Goal: Task Accomplishment & Management: Manage account settings

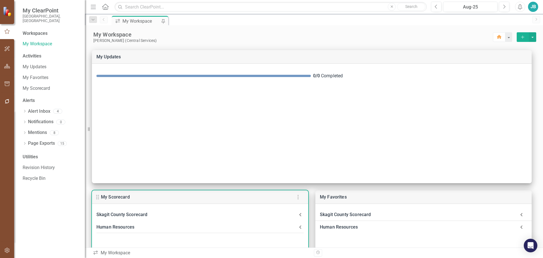
click at [123, 220] on Scorecard-header "Skagit County Scorecard" at bounding box center [200, 214] width 216 height 12
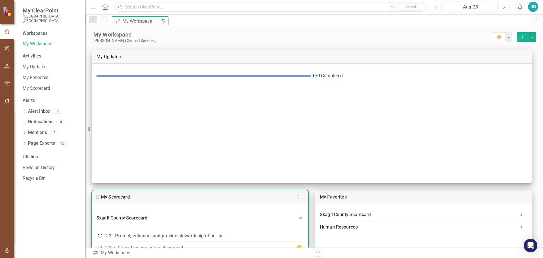
click at [128, 216] on div "Skagit County Scorecard" at bounding box center [196, 218] width 201 height 8
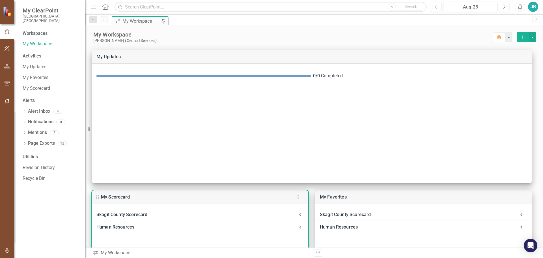
click at [137, 216] on div "Skagit County Scorecard" at bounding box center [196, 214] width 201 height 8
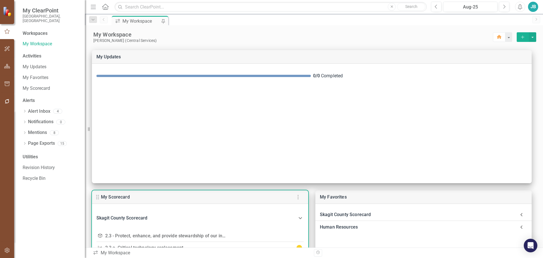
click at [139, 233] on link "2.3 - Protect, enhance, and provide stewardship of our information technology a…" at bounding box center [194, 235] width 178 height 5
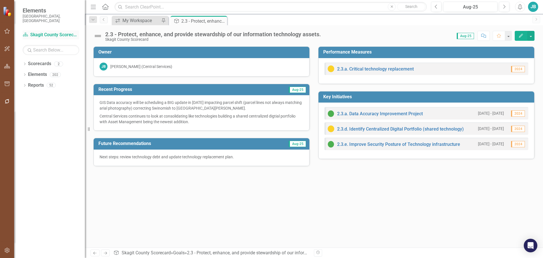
click at [59, 32] on link "Scorecard Skagit County Scorecard" at bounding box center [51, 35] width 57 height 7
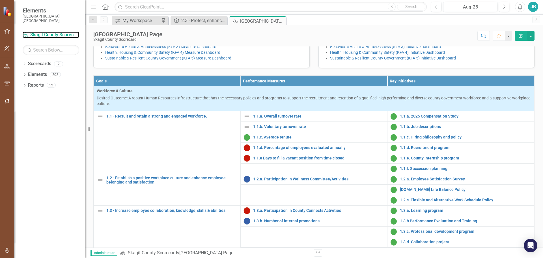
scroll to position [141, 0]
click at [133, 19] on div "My Workspace" at bounding box center [140, 20] width 37 height 7
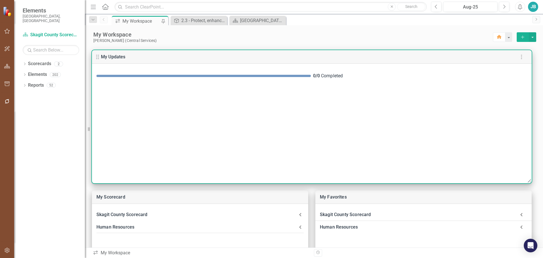
click at [319, 76] on div "0 / 0" at bounding box center [316, 76] width 7 height 7
drag, startPoint x: 316, startPoint y: 73, endPoint x: 338, endPoint y: 87, distance: 26.4
click at [331, 77] on div "0 / 0 Completed" at bounding box center [420, 76] width 214 height 7
click at [339, 90] on div "0 / 0 Completed" at bounding box center [312, 123] width 440 height 119
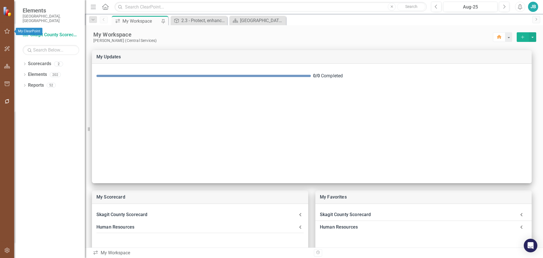
click at [6, 31] on icon "button" at bounding box center [7, 31] width 6 height 5
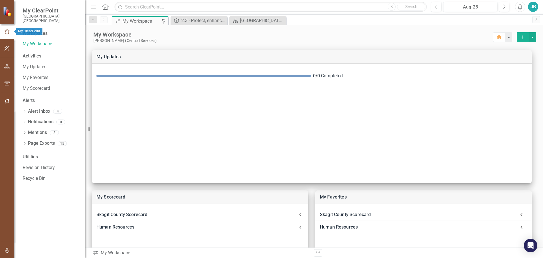
click at [10, 32] on icon "button" at bounding box center [7, 31] width 6 height 5
click at [41, 41] on link "My Workspace" at bounding box center [51, 44] width 57 height 7
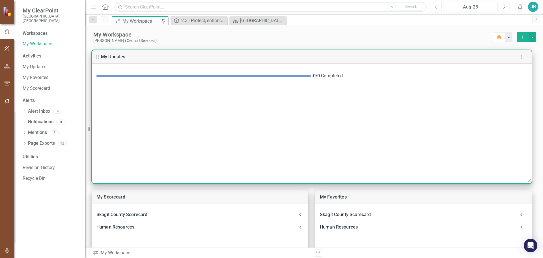
click at [519, 58] on icon "button" at bounding box center [521, 56] width 7 height 7
click at [493, 67] on div "Edit Pod Style" at bounding box center [490, 69] width 25 height 7
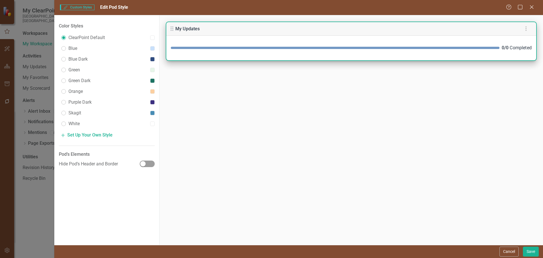
click at [509, 54] on div "0 / 0 Completed" at bounding box center [351, 48] width 370 height 16
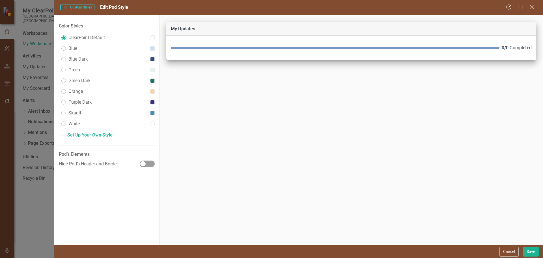
click at [533, 5] on icon at bounding box center [532, 7] width 4 height 4
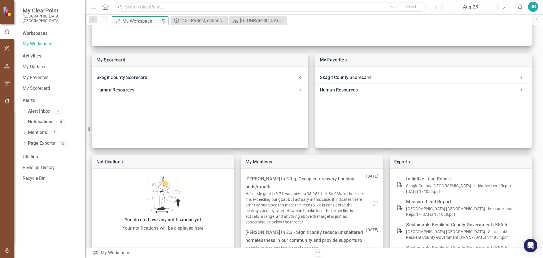
scroll to position [147, 0]
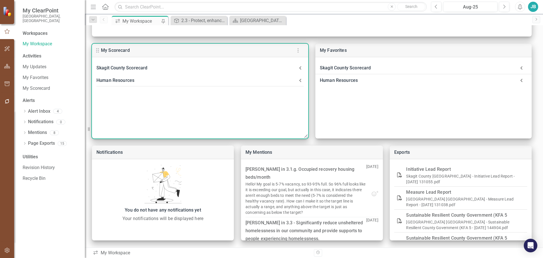
click at [303, 68] on icon at bounding box center [300, 67] width 7 height 7
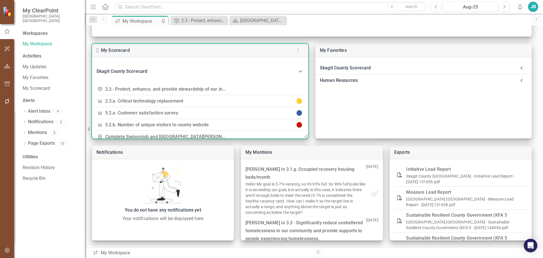
click at [297, 69] on icon at bounding box center [300, 71] width 7 height 7
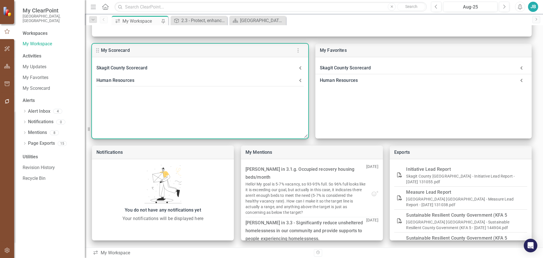
click at [158, 81] on div "Human Resources" at bounding box center [196, 80] width 201 height 8
click at [297, 71] on icon at bounding box center [300, 67] width 7 height 7
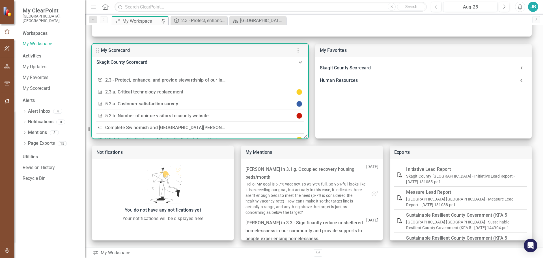
scroll to position [0, 0]
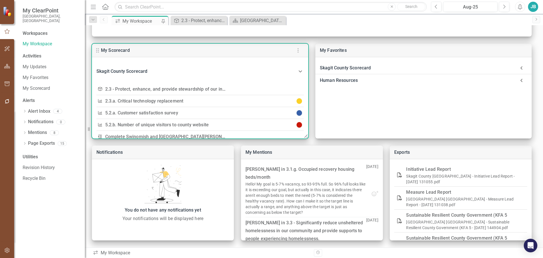
click at [139, 89] on link "2.3 - Protect, enhance, and provide stewardship of our information technology a…" at bounding box center [194, 88] width 178 height 5
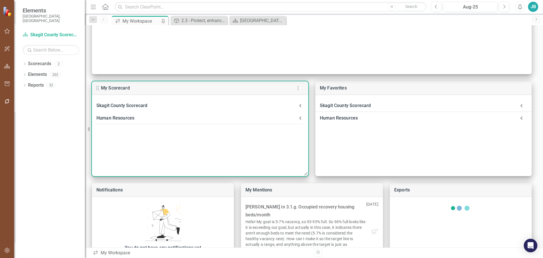
scroll to position [113, 0]
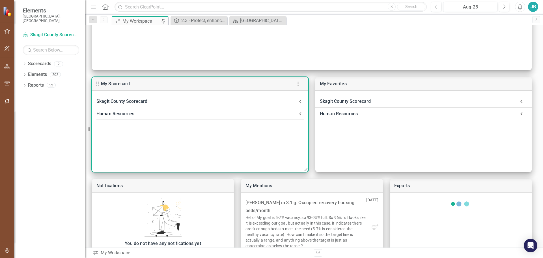
click at [168, 100] on div "Skagit County Scorecard" at bounding box center [196, 101] width 201 height 8
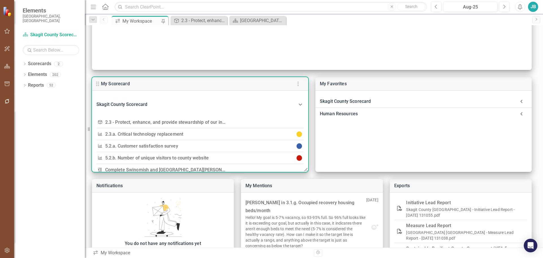
scroll to position [0, 0]
click at [299, 104] on icon at bounding box center [300, 104] width 7 height 7
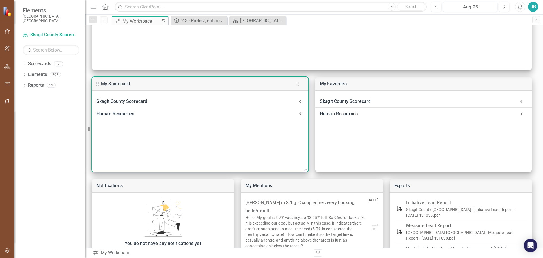
click at [300, 115] on icon at bounding box center [300, 113] width 7 height 7
click at [279, 113] on Resources-header "Human Resources" at bounding box center [200, 116] width 216 height 19
click at [226, 100] on div "Skagit County Scorecard" at bounding box center [196, 101] width 201 height 8
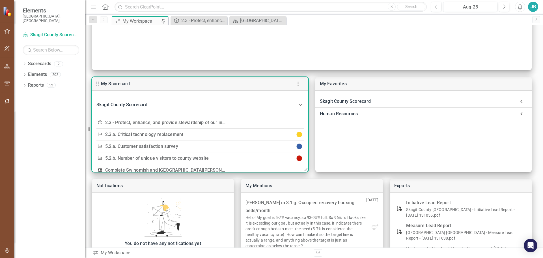
click at [226, 100] on Scorecard-header "Skagit County Scorecard" at bounding box center [200, 104] width 216 height 19
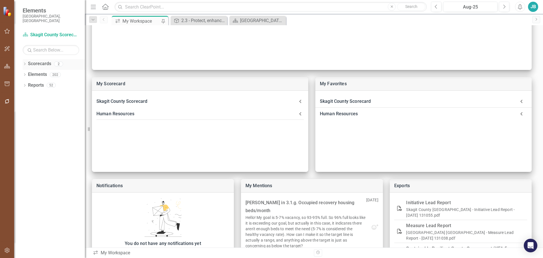
click at [24, 63] on icon "Dropdown" at bounding box center [25, 64] width 4 height 3
click at [28, 73] on icon at bounding box center [27, 74] width 1 height 3
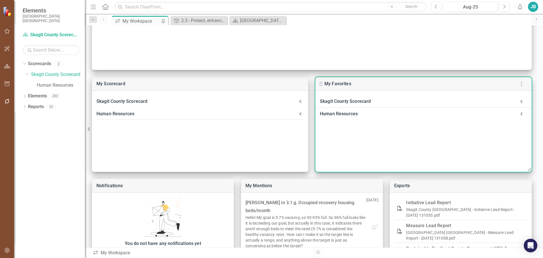
click at [391, 100] on div "Skagit County Scorecard" at bounding box center [418, 101] width 196 height 8
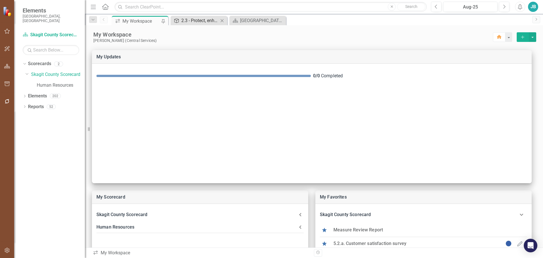
click at [193, 22] on div "2.3 - Protect, enhance, and provide stewardship of our information technology a…" at bounding box center [199, 20] width 37 height 7
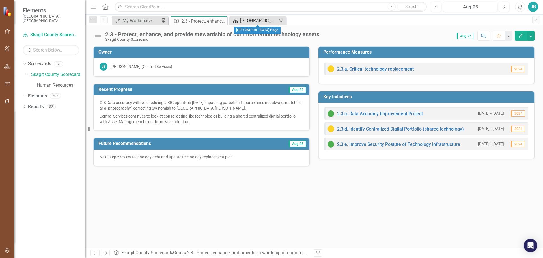
click at [258, 18] on div "Skagit County Landing Page" at bounding box center [258, 20] width 37 height 7
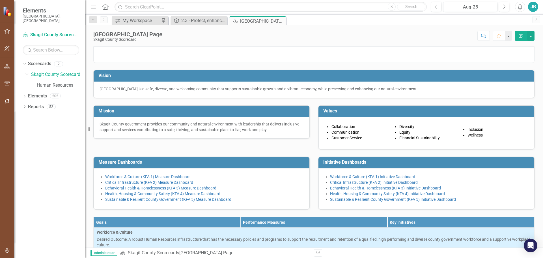
scroll to position [113, 0]
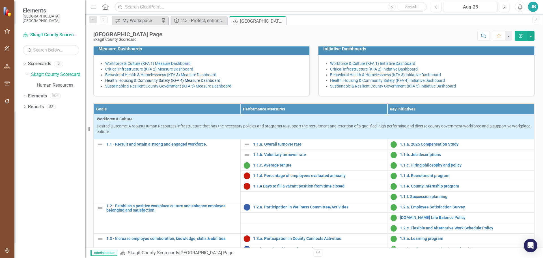
click at [201, 83] on link "Health, Housing & Community Safety (KFA 4) Measure Dashboard" at bounding box center [162, 80] width 115 height 5
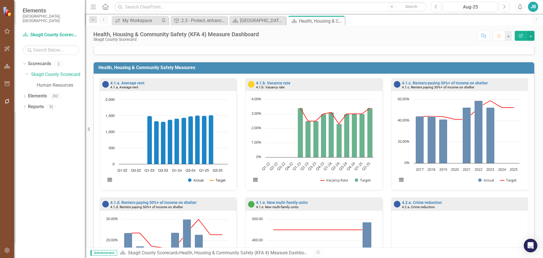
scroll to position [113, 0]
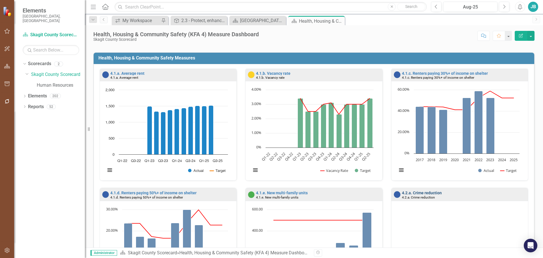
click at [412, 194] on link "4.2.a. Crime reduction" at bounding box center [422, 192] width 40 height 5
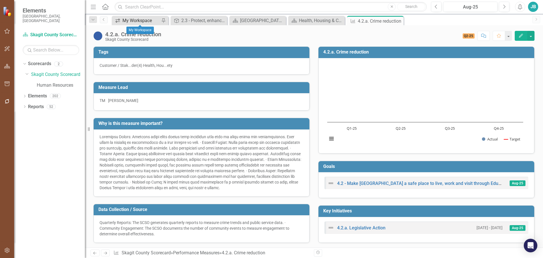
click at [139, 22] on div "My Workspace" at bounding box center [140, 20] width 37 height 7
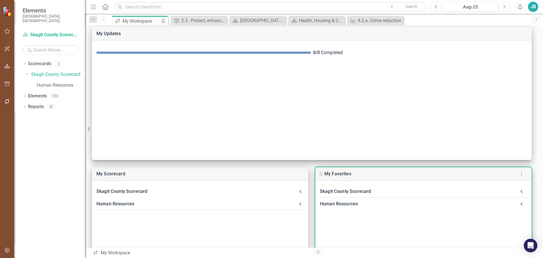
scroll to position [85, 0]
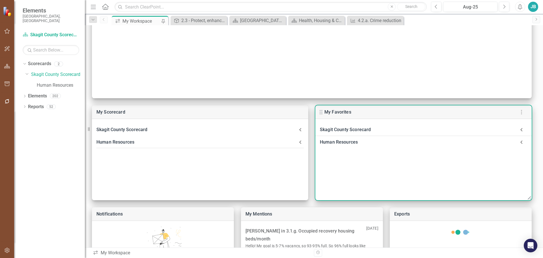
click at [465, 130] on div "Skagit County Scorecard" at bounding box center [418, 130] width 196 height 8
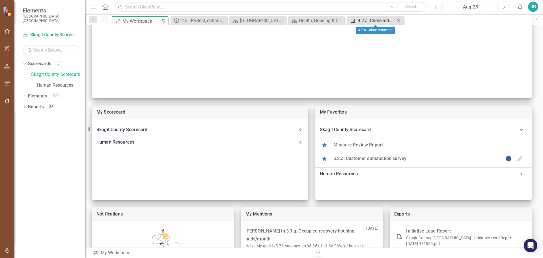
click at [374, 18] on div "4.2.a. Crime reduction" at bounding box center [376, 20] width 37 height 7
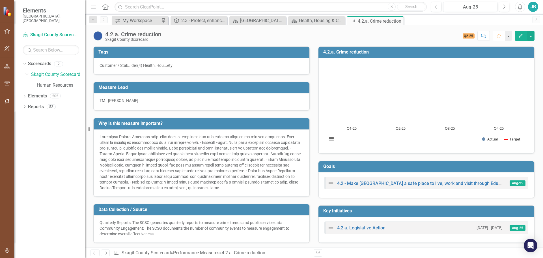
click at [500, 35] on icon "Favorite" at bounding box center [498, 36] width 5 height 4
click at [138, 21] on div "My Workspace" at bounding box center [140, 20] width 37 height 7
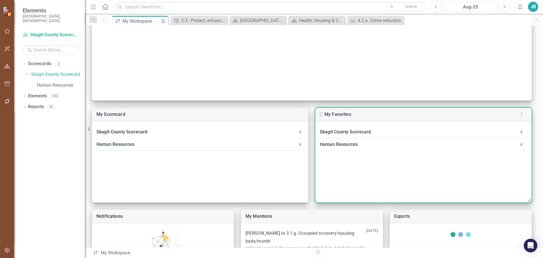
scroll to position [85, 0]
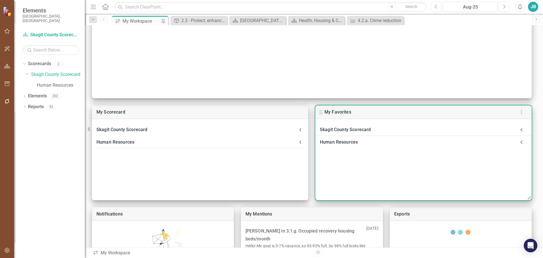
click at [501, 130] on div "Skagit County Scorecard" at bounding box center [418, 130] width 196 height 8
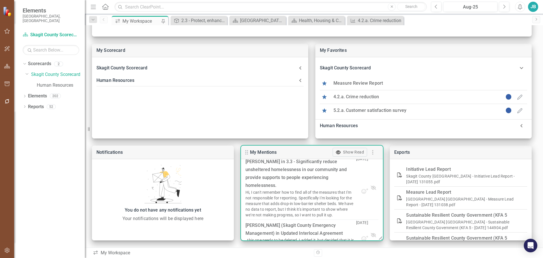
scroll to position [0, 0]
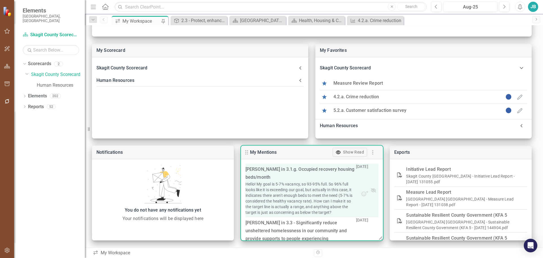
click at [255, 181] on div "Hello! My goal is 5-7% vacancy, so 93-95% full. So 96% full looks like it is ex…" at bounding box center [301, 198] width 111 height 34
drag, startPoint x: 344, startPoint y: 189, endPoint x: 350, endPoint y: 174, distance: 15.5
click at [356, 189] on p "[DATE]" at bounding box center [362, 177] width 12 height 27
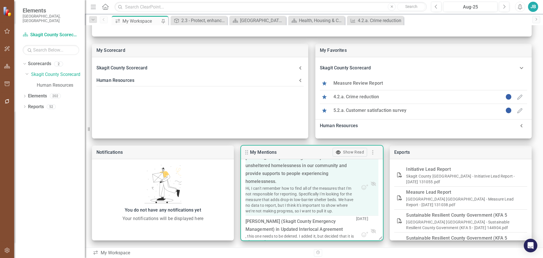
scroll to position [57, 0]
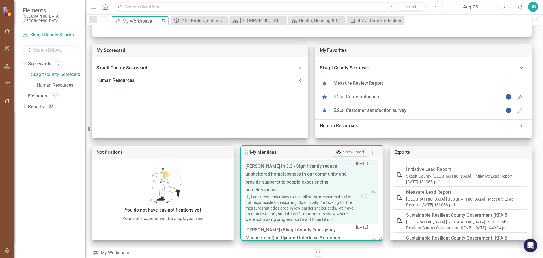
click at [264, 192] on link "3.3 - Significantly reduce unsheltered homelessness in our community and provid…" at bounding box center [297, 177] width 102 height 29
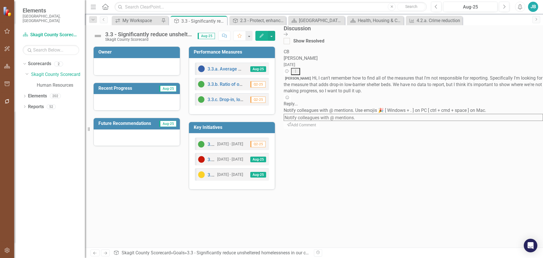
click at [227, 36] on icon "Comment" at bounding box center [224, 36] width 5 height 4
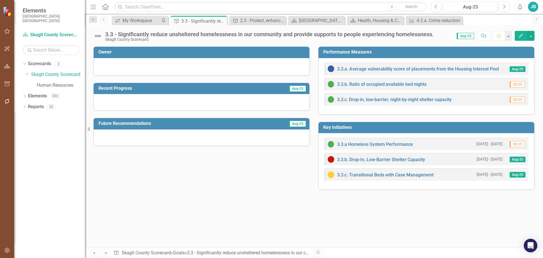
click at [483, 36] on icon "Comment" at bounding box center [483, 36] width 5 height 4
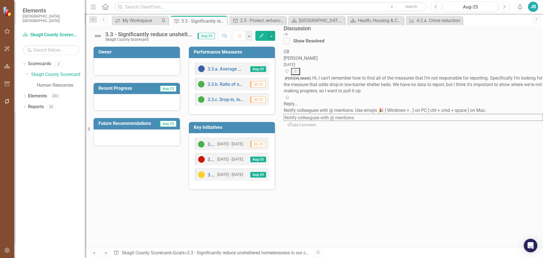
click at [231, 39] on button "Comment" at bounding box center [224, 36] width 12 height 10
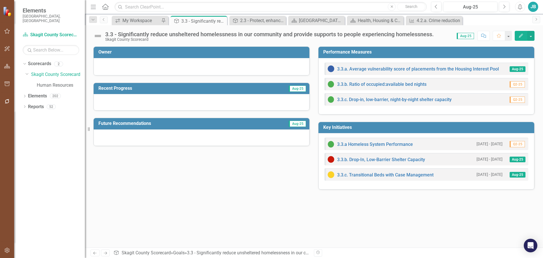
click at [482, 36] on icon "Comment" at bounding box center [483, 36] width 5 height 4
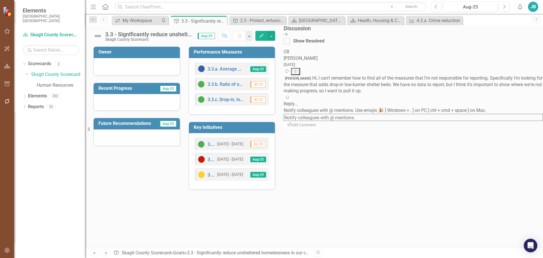
click at [503, 121] on textarea at bounding box center [413, 117] width 259 height 7
click at [491, 107] on div "Reply..." at bounding box center [413, 104] width 259 height 7
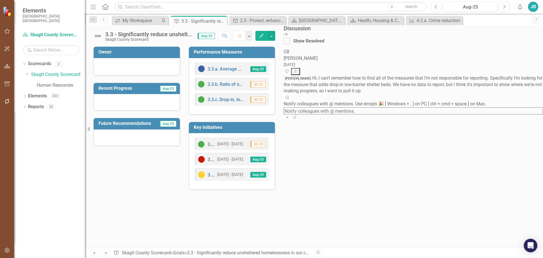
click at [516, 114] on textarea at bounding box center [413, 110] width 259 height 7
click at [512, 114] on textarea "@Jenn Rogers (Commissioner's Office)" at bounding box center [413, 110] width 259 height 7
click at [519, 114] on textarea "@Jenn Rogers (Commissioner's Office)" at bounding box center [413, 110] width 259 height 7
type textarea "@Jenn Rogers (Commissioner's Office)"
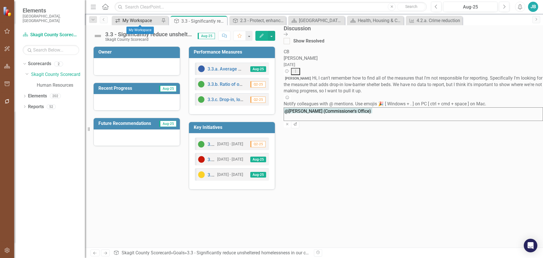
click at [130, 22] on div "My Workspace" at bounding box center [140, 20] width 37 height 7
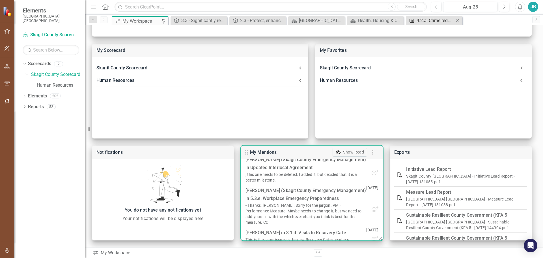
scroll to position [48, 0]
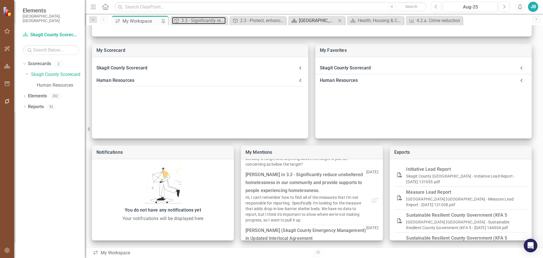
drag, startPoint x: 207, startPoint y: 17, endPoint x: 332, endPoint y: 21, distance: 124.3
click at [207, 17] on div "3.3 - Significantly reduce unsheltered homelessness in our community and provid…" at bounding box center [203, 20] width 44 height 7
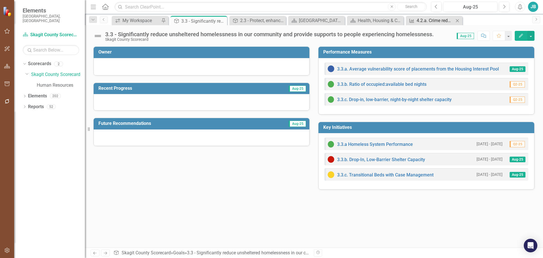
click at [447, 19] on div "4.2.a. Crime reduction" at bounding box center [435, 20] width 37 height 7
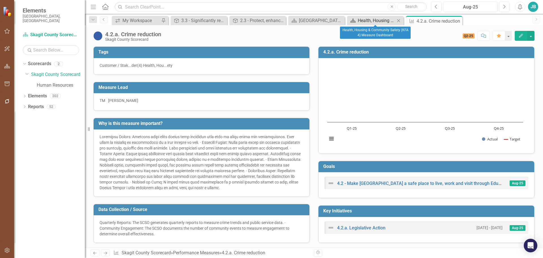
click at [374, 22] on div "Health, Housing & Community Safety (KFA 4) Measure Dashboard" at bounding box center [376, 20] width 37 height 7
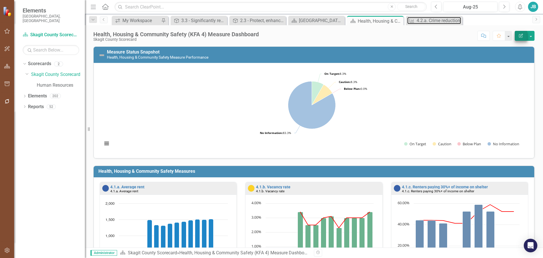
click at [435, 20] on div "4.2.a. Crime reduction" at bounding box center [439, 20] width 44 height 7
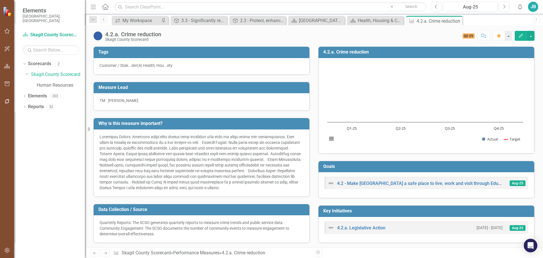
click at [484, 35] on icon "Comment" at bounding box center [483, 36] width 5 height 4
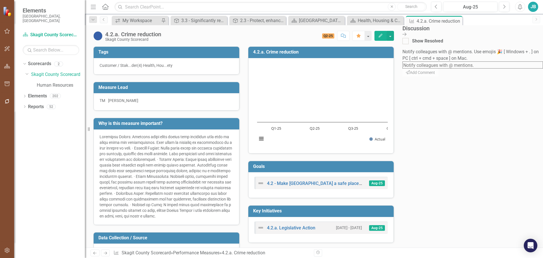
click at [495, 68] on textarea at bounding box center [473, 64] width 141 height 7
click at [34, 257] on b "[PERSON_NAME]" at bounding box center [17, 260] width 34 height 5
type textarea "@Jenn Rogers (Commissioner's Office) @Tobin Meyer this is so you can find comme…"
click at [439, 84] on button "Send Add Comment" at bounding box center [421, 79] width 36 height 9
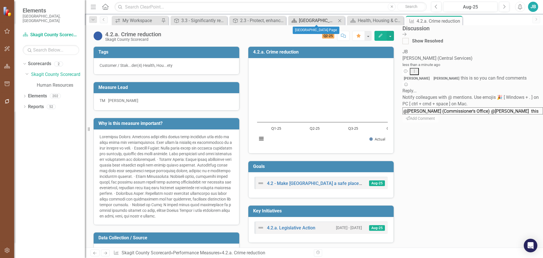
click at [309, 23] on div "Skagit County Landing Page" at bounding box center [317, 20] width 37 height 7
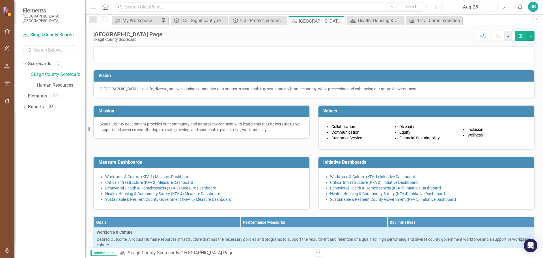
click at [508, 37] on button "button" at bounding box center [508, 36] width 7 height 10
click at [7, 29] on icon "button" at bounding box center [7, 31] width 6 height 5
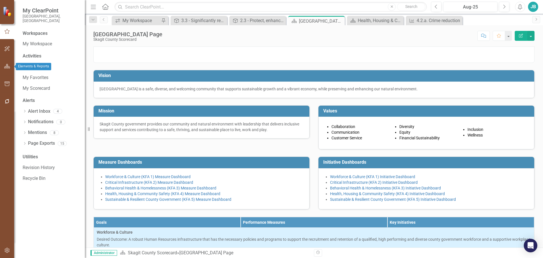
click at [5, 68] on icon "button" at bounding box center [7, 66] width 6 height 5
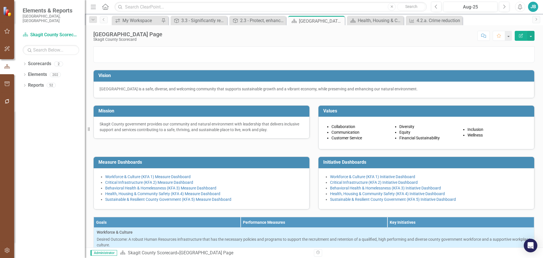
click at [106, 9] on icon "Home" at bounding box center [105, 7] width 7 height 6
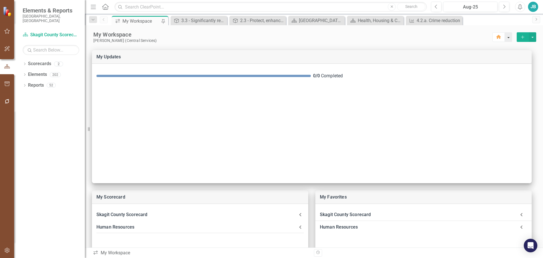
click at [508, 38] on button "button" at bounding box center [508, 37] width 7 height 10
click at [335, 35] on div "My Workspace" at bounding box center [293, 34] width 400 height 7
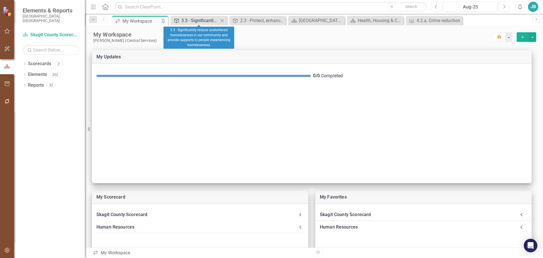
click at [211, 23] on div "3.3 - Significantly reduce unsheltered homelessness in our community and provid…" at bounding box center [199, 20] width 37 height 7
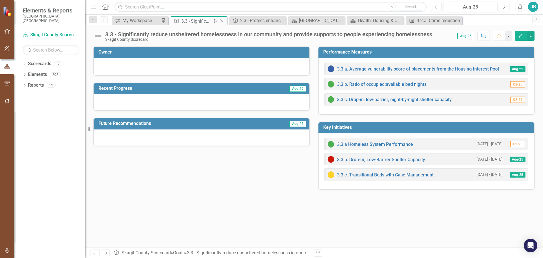
click at [223, 23] on icon "Close" at bounding box center [222, 21] width 6 height 5
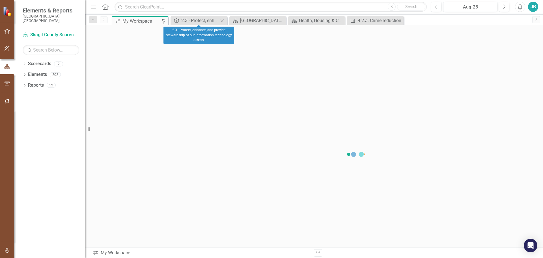
click at [223, 23] on div "Close" at bounding box center [222, 20] width 7 height 7
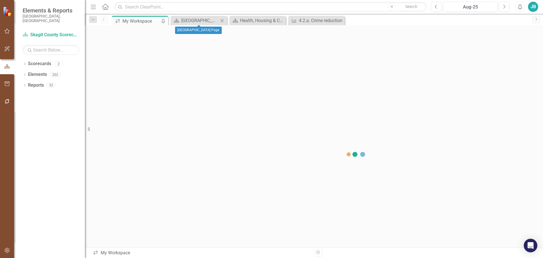
click at [223, 23] on div "Close" at bounding box center [222, 20] width 7 height 7
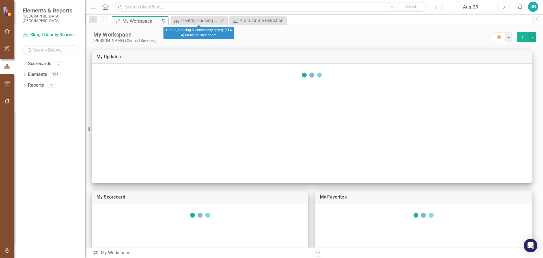
click at [223, 23] on div "Close" at bounding box center [222, 20] width 7 height 7
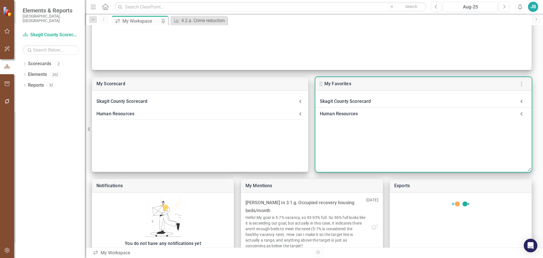
scroll to position [147, 0]
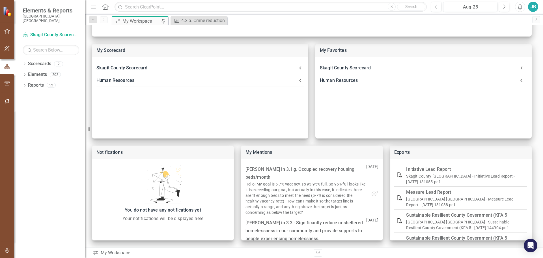
click at [5, 35] on button "button" at bounding box center [7, 31] width 13 height 12
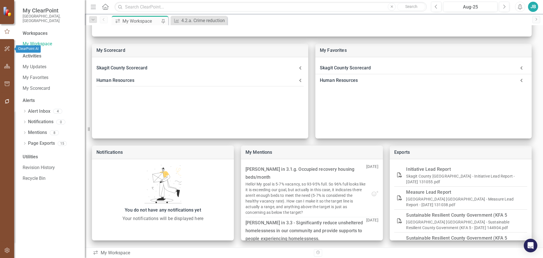
click at [8, 47] on icon "button" at bounding box center [7, 48] width 6 height 5
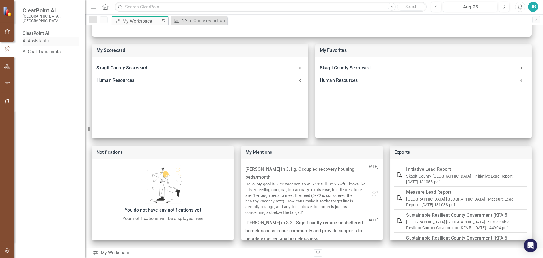
click at [42, 40] on link "AI Assistants" at bounding box center [51, 41] width 57 height 7
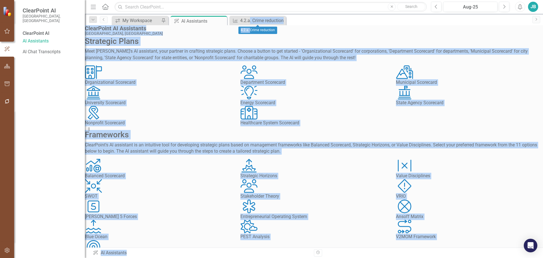
click at [251, 25] on body "ClearPoint AI Skagit County, WA ClearPoint AI AI Assistants AI Chat Transcripts…" at bounding box center [271, 129] width 543 height 258
click at [253, 22] on div "4.2.a. Crime reduction" at bounding box center [258, 20] width 37 height 7
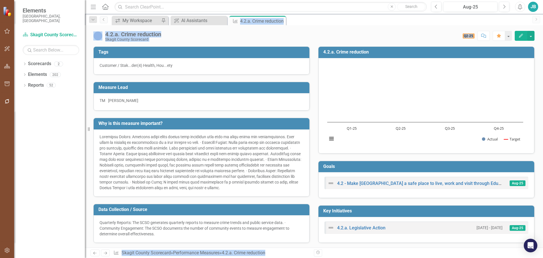
click at [377, 32] on div "Score: 0.00 Q2-25 Completed Comment Favorite Edit" at bounding box center [349, 36] width 371 height 10
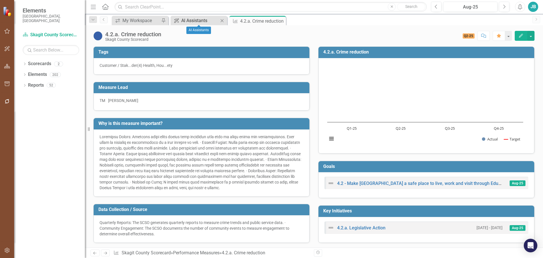
click at [199, 19] on div "AI Assistants" at bounding box center [199, 20] width 37 height 7
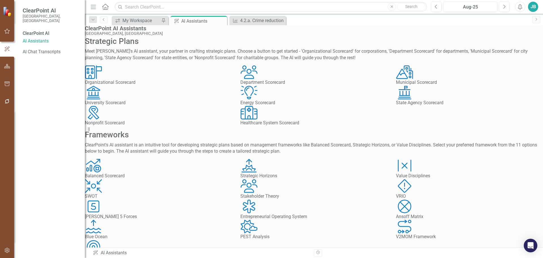
click at [181, 86] on div "Organization Organizational Scorecard" at bounding box center [158, 75] width 147 height 20
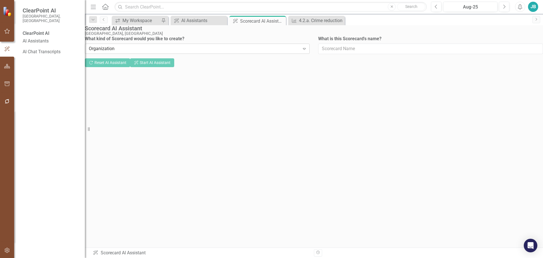
click at [261, 52] on div "Organization" at bounding box center [194, 49] width 211 height 7
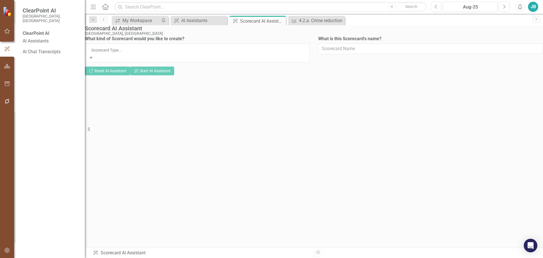
drag, startPoint x: 198, startPoint y: 79, endPoint x: 210, endPoint y: 77, distance: 12.2
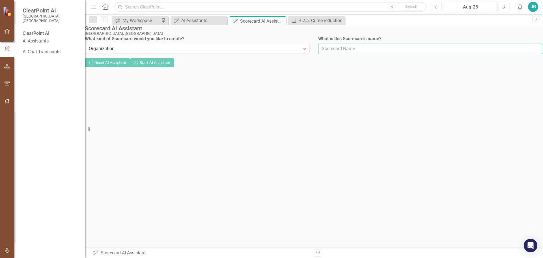
click at [386, 54] on input "What is this Scorecard's name?" at bounding box center [430, 49] width 225 height 10
type input "Test score"
click at [174, 68] on button "ClearPoint AI Start AI Assistant" at bounding box center [152, 63] width 44 height 10
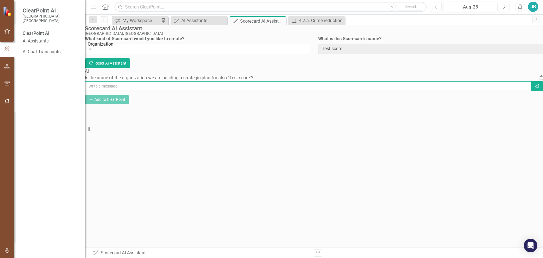
click at [224, 91] on input "text" at bounding box center [308, 86] width 447 height 10
click at [38, 49] on link "AI Chat Transcripts" at bounding box center [51, 52] width 57 height 7
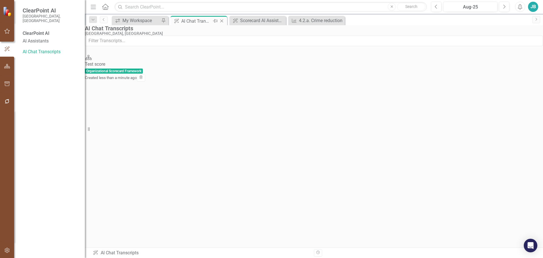
click at [220, 22] on icon "Close" at bounding box center [222, 21] width 6 height 5
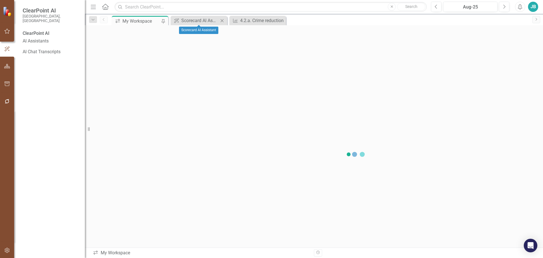
click at [220, 22] on icon "Close" at bounding box center [222, 20] width 6 height 5
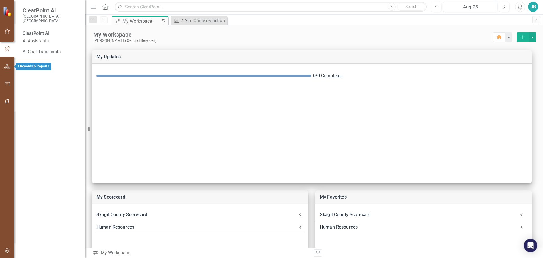
click at [4, 65] on icon "button" at bounding box center [7, 66] width 6 height 5
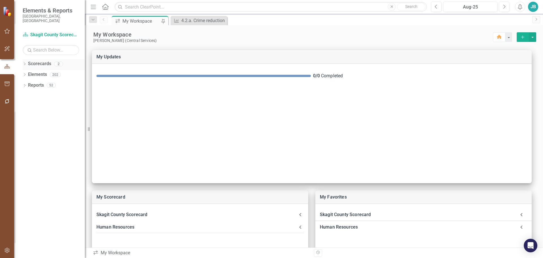
click at [25, 63] on icon "Dropdown" at bounding box center [25, 64] width 4 height 3
click at [27, 72] on div "Dropdown" at bounding box center [27, 74] width 4 height 5
click at [62, 32] on link "Scorecard Skagit County Scorecard" at bounding box center [51, 35] width 57 height 7
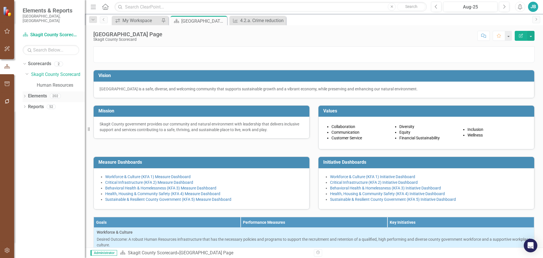
click at [25, 94] on div "Dropdown" at bounding box center [25, 96] width 4 height 5
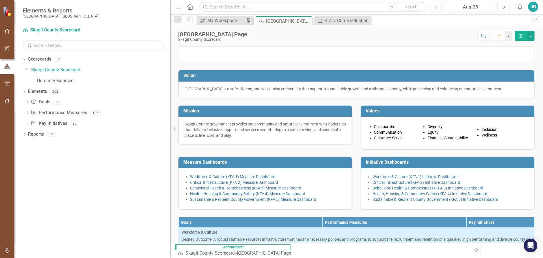
drag, startPoint x: 86, startPoint y: 44, endPoint x: 186, endPoint y: 66, distance: 102.2
click at [186, 66] on div "Elements & Reports Skagit County, WA Scorecard Skagit County Scorecard Search D…" at bounding box center [271, 129] width 543 height 258
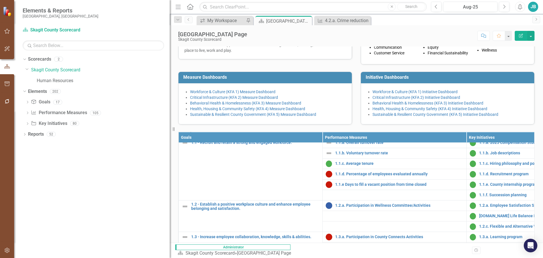
scroll to position [57, 0]
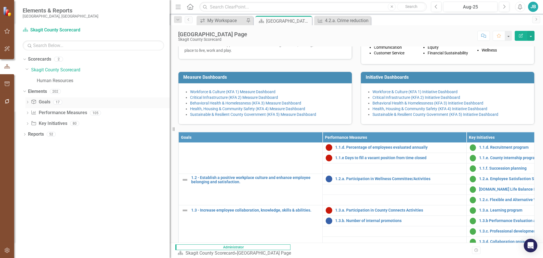
click at [28, 101] on icon "Dropdown" at bounding box center [27, 102] width 4 height 3
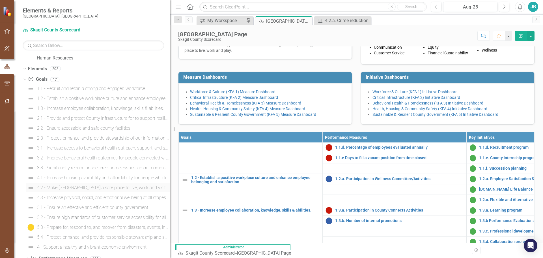
scroll to position [51, 0]
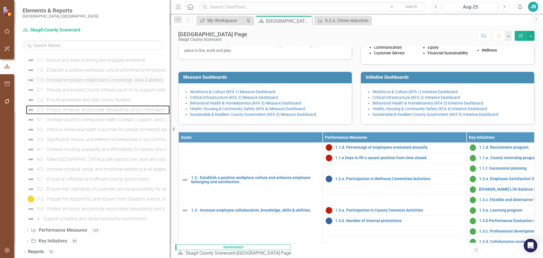
drag, startPoint x: 56, startPoint y: 109, endPoint x: 47, endPoint y: 84, distance: 26.4
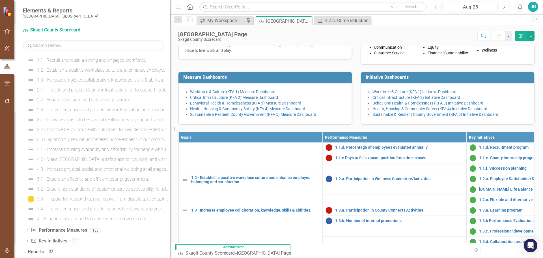
drag, startPoint x: 47, startPoint y: 84, endPoint x: 128, endPoint y: 25, distance: 99.8
click at [128, 25] on div "Elements & Reports Skagit County, WA" at bounding box center [92, 12] width 156 height 25
drag, startPoint x: 25, startPoint y: 230, endPoint x: 29, endPoint y: 230, distance: 3.1
click at [25, 230] on icon "Dropdown" at bounding box center [27, 230] width 4 height 3
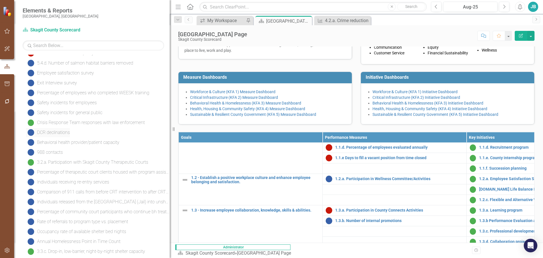
scroll to position [617, 0]
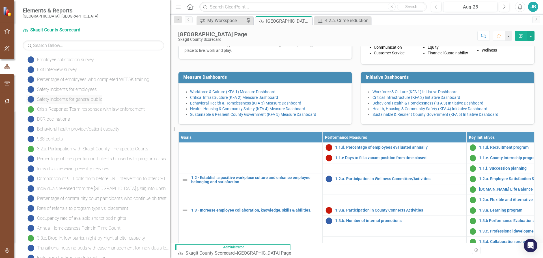
click at [68, 98] on div "Safety incidents for general public" at bounding box center [69, 99] width 65 height 5
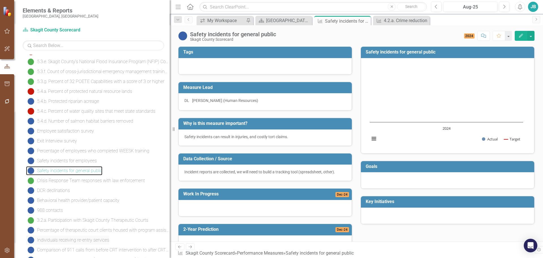
scroll to position [548, 0]
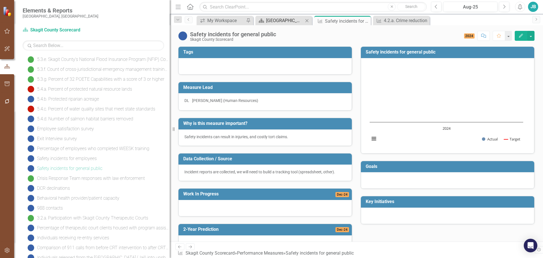
click at [280, 18] on div "Skagit County Landing Page" at bounding box center [284, 20] width 37 height 7
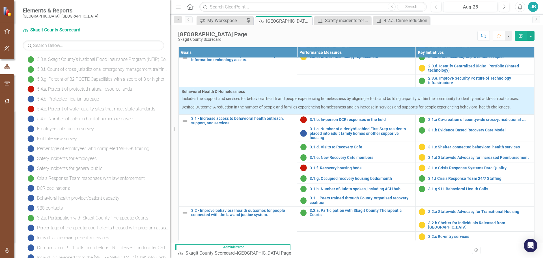
scroll to position [283, 0]
click at [85, 140] on div "Exit Interview survey" at bounding box center [98, 138] width 144 height 9
click at [66, 140] on div "Exit Interview survey" at bounding box center [57, 138] width 40 height 5
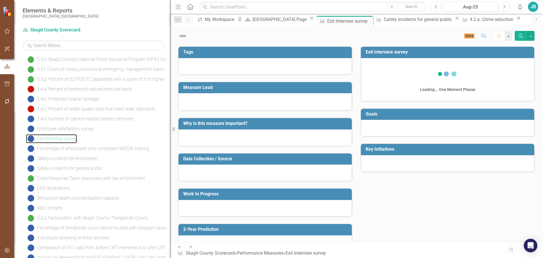
scroll to position [433, 0]
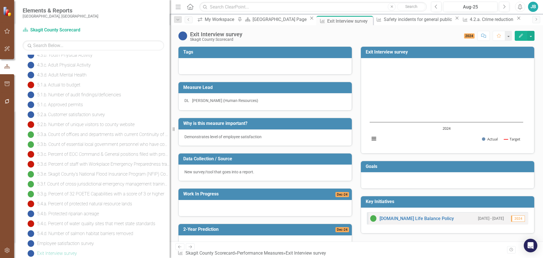
drag, startPoint x: 200, startPoint y: 91, endPoint x: 256, endPoint y: 117, distance: 62.0
click at [272, 119] on div "Tags Measure Lead DL Donnie LaPlante (Human Resources) Why is this measure impo…" at bounding box center [265, 145] width 182 height 212
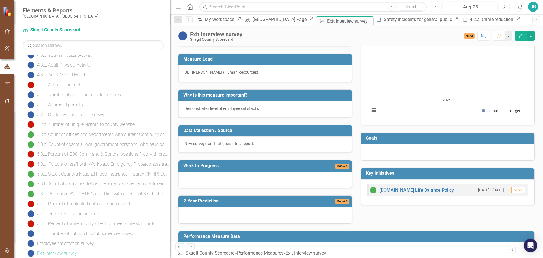
scroll to position [0, 0]
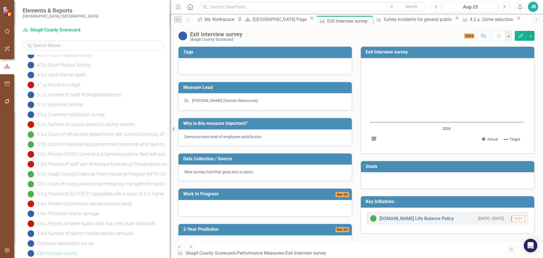
drag, startPoint x: 197, startPoint y: 66, endPoint x: 193, endPoint y: 68, distance: 4.5
click at [193, 68] on div at bounding box center [265, 66] width 173 height 16
click at [522, 35] on icon "Edit" at bounding box center [521, 36] width 5 height 4
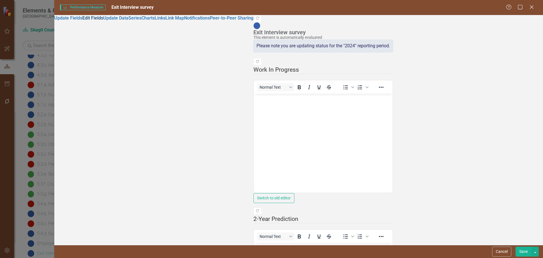
click at [84, 21] on link "Edit Fields" at bounding box center [92, 17] width 21 height 5
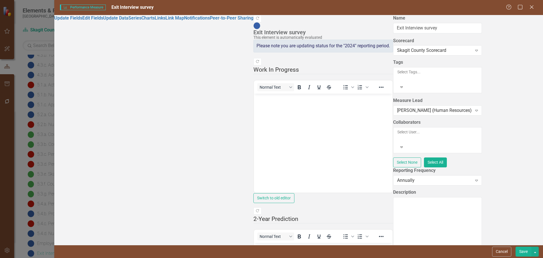
click at [397, 75] on div at bounding box center [397, 78] width 1 height 7
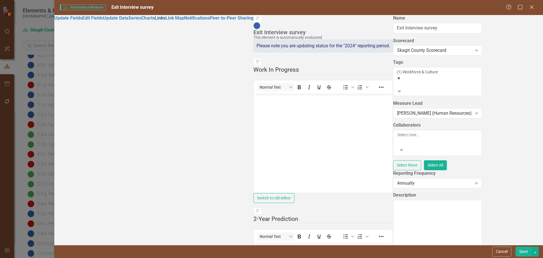
click at [155, 21] on link "Links" at bounding box center [160, 17] width 11 height 5
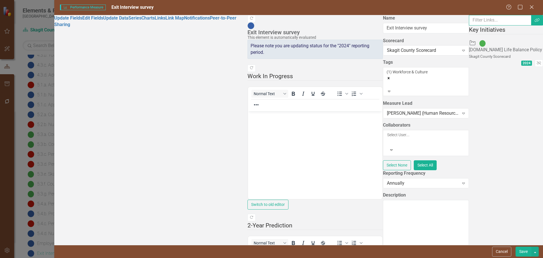
click at [469, 25] on input "text" at bounding box center [500, 20] width 63 height 10
click at [534, 25] on button "Link Tag" at bounding box center [537, 20] width 12 height 10
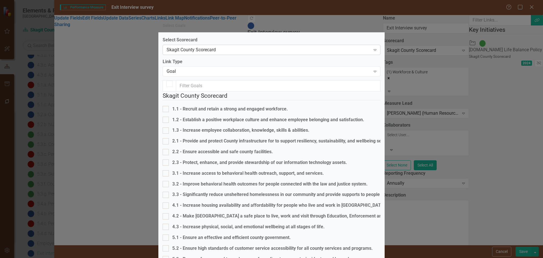
checkbox input "false"
click at [174, 109] on div "1.1 - Recruit and retain a strong and engaged workforce." at bounding box center [272, 109] width 218 height 7
click at [166, 109] on input "1.1 - Recruit and retain a strong and engaged workforce." at bounding box center [165, 108] width 4 height 4
checkbox input "true"
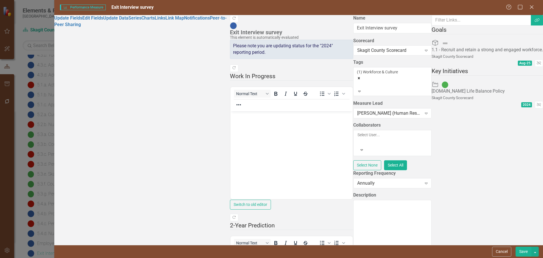
click at [525, 255] on button "Save" at bounding box center [524, 251] width 16 height 10
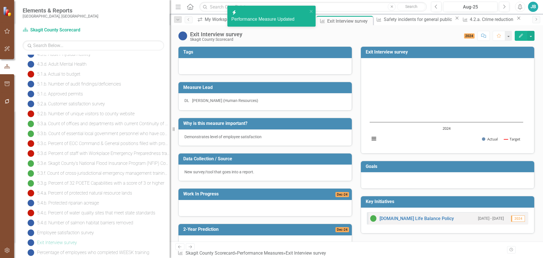
scroll to position [422, 0]
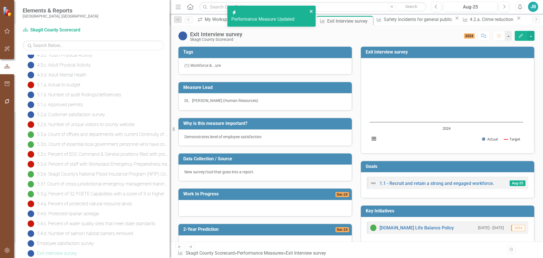
click at [313, 10] on icon "close" at bounding box center [311, 11] width 3 height 3
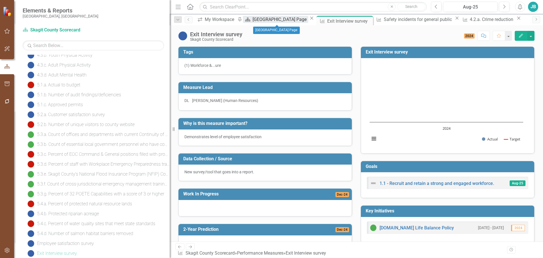
click at [274, 19] on div "Skagit County Landing Page" at bounding box center [281, 19] width 56 height 7
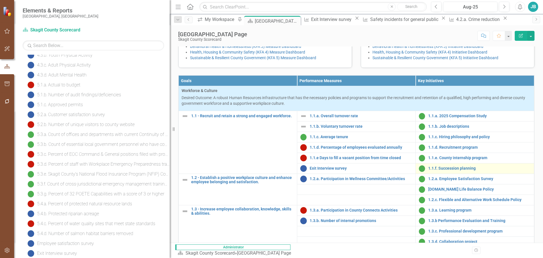
scroll to position [28, 0]
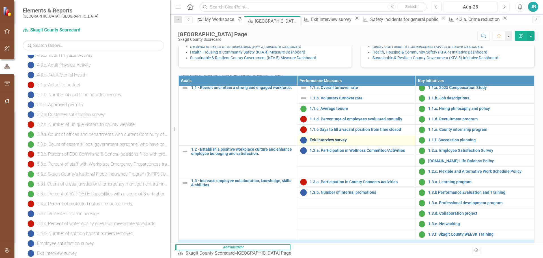
click at [335, 142] on link "Exit Interview survey" at bounding box center [361, 140] width 103 height 4
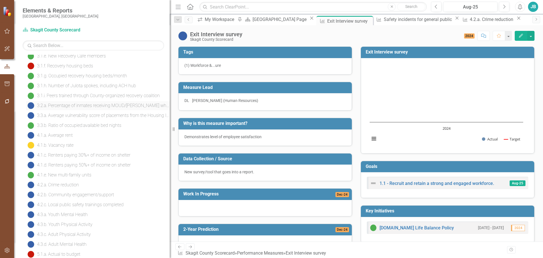
scroll to position [253, 0]
click at [523, 36] on icon "Edit" at bounding box center [521, 36] width 5 height 4
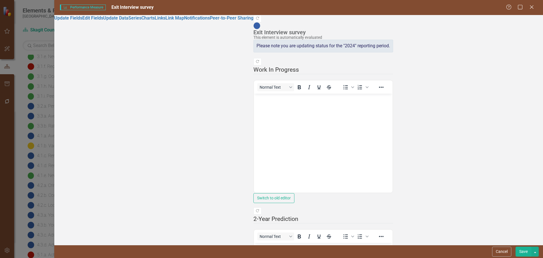
scroll to position [0, 0]
click at [83, 21] on link "Edit Fields" at bounding box center [92, 17] width 21 height 5
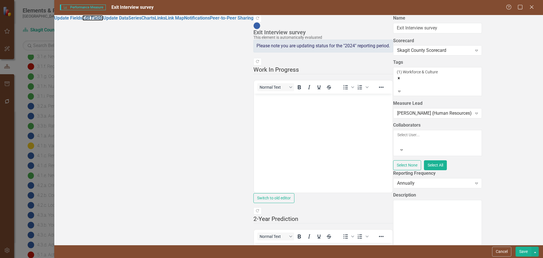
click at [397, 77] on icon "Remove [object Object]" at bounding box center [399, 78] width 4 height 4
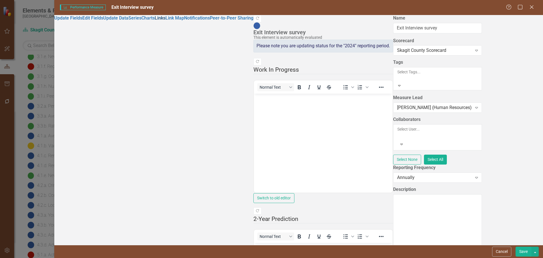
click at [155, 21] on link "Links" at bounding box center [160, 17] width 11 height 5
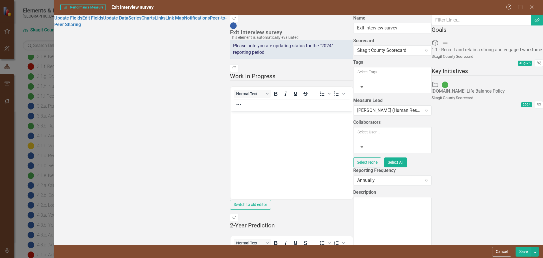
click at [537, 61] on icon "Unlink" at bounding box center [539, 62] width 4 height 3
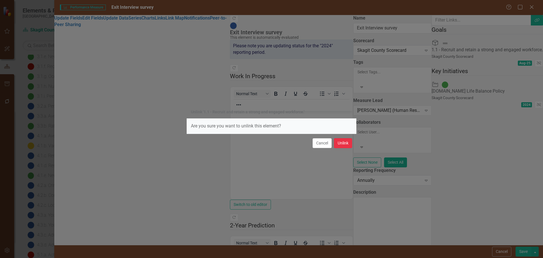
drag, startPoint x: 344, startPoint y: 144, endPoint x: 352, endPoint y: 142, distance: 7.6
click at [344, 144] on button "Unlink" at bounding box center [343, 143] width 18 height 10
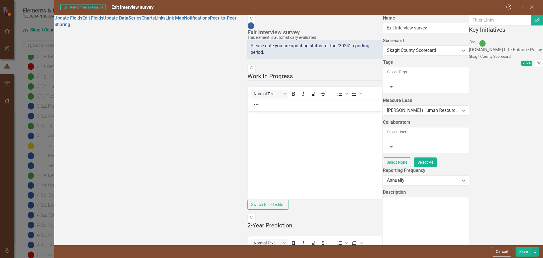
click at [537, 61] on icon "Unlink" at bounding box center [539, 62] width 4 height 3
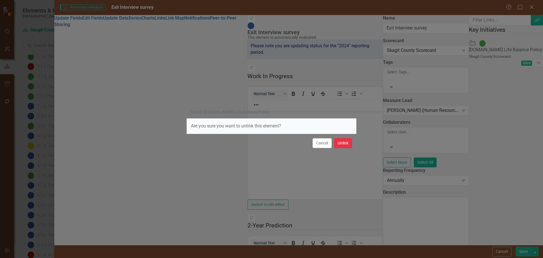
click at [341, 145] on button "Unlink" at bounding box center [343, 143] width 18 height 10
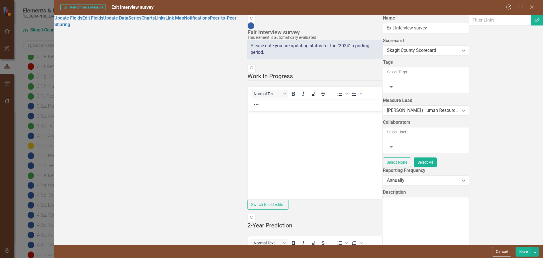
click at [524, 251] on button "Save" at bounding box center [524, 251] width 16 height 10
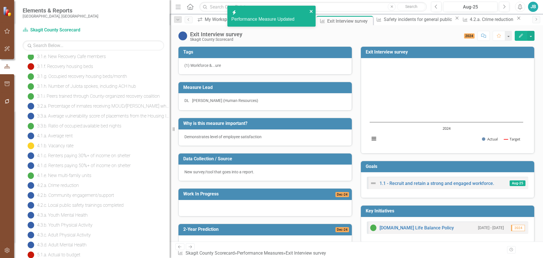
click at [312, 12] on icon "close" at bounding box center [311, 11] width 3 height 3
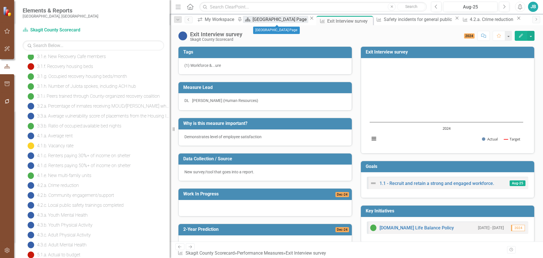
click at [270, 21] on div "Skagit County Landing Page" at bounding box center [281, 19] width 56 height 7
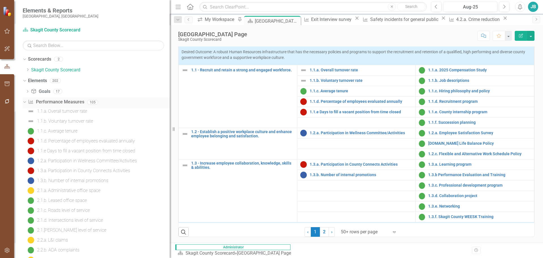
click at [25, 101] on icon "Dropdown" at bounding box center [23, 102] width 3 height 4
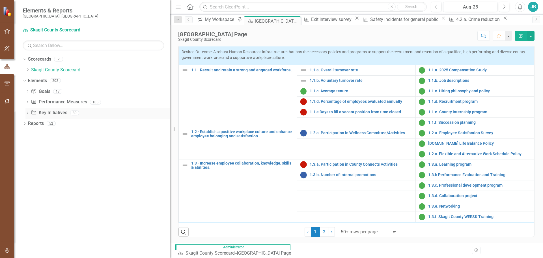
click at [30, 115] on div "Dropdown Key Initiative Key Initiatives 80" at bounding box center [97, 113] width 144 height 11
click at [27, 113] on icon at bounding box center [27, 112] width 1 height 3
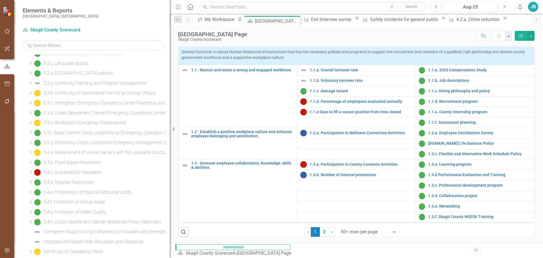
scroll to position [664, 0]
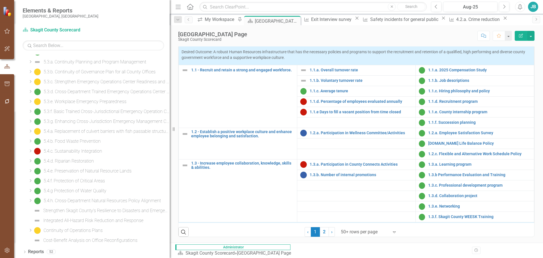
click at [33, 229] on icon "Dropdown" at bounding box center [30, 229] width 4 height 3
click at [30, 181] on div "Dropdown" at bounding box center [31, 182] width 6 height 7
drag, startPoint x: 531, startPoint y: 38, endPoint x: 535, endPoint y: 39, distance: 4.1
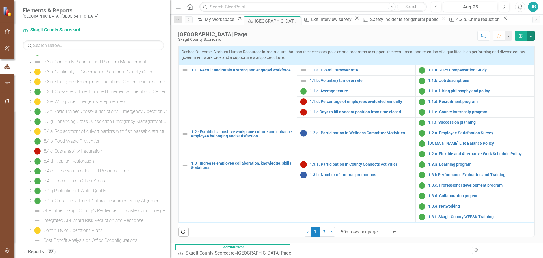
click at [530, 38] on button "button" at bounding box center [530, 36] width 7 height 10
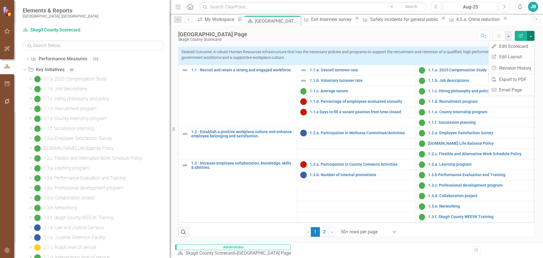
scroll to position [0, 0]
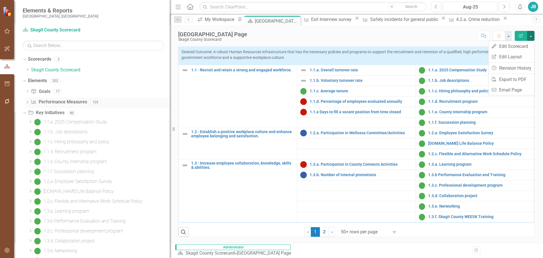
click at [48, 104] on link "Performance Measure Performance Measures" at bounding box center [59, 102] width 56 height 7
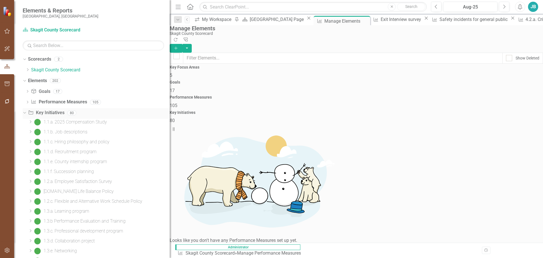
click at [26, 112] on div "Dropdown" at bounding box center [23, 113] width 5 height 4
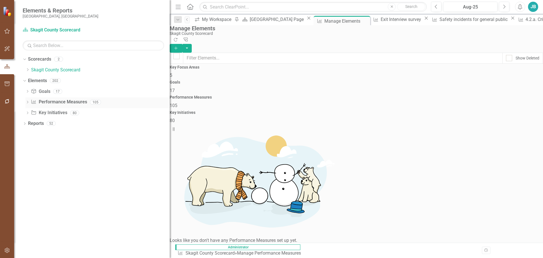
click at [62, 103] on link "Performance Measure Performance Measures" at bounding box center [59, 102] width 56 height 7
click at [46, 110] on link "Key Initiative Key Initiatives" at bounding box center [49, 112] width 36 height 7
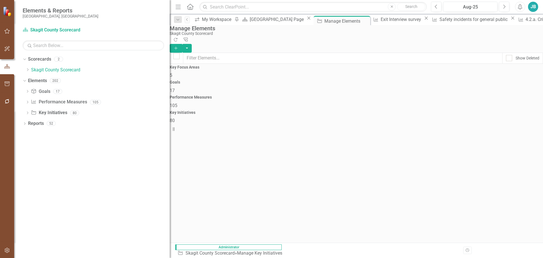
click at [23, 102] on div "Dropdown Goal Goals 17 1.1 - Recruit and retain a strong and engaged workforce.…" at bounding box center [96, 103] width 147 height 32
click at [26, 102] on icon "Dropdown" at bounding box center [27, 102] width 4 height 3
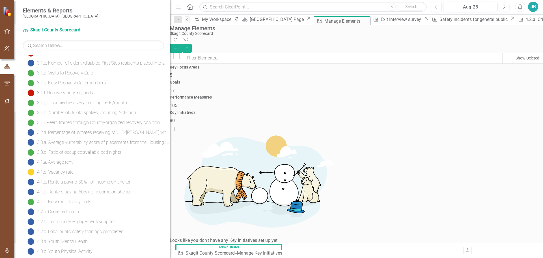
scroll to position [311, 0]
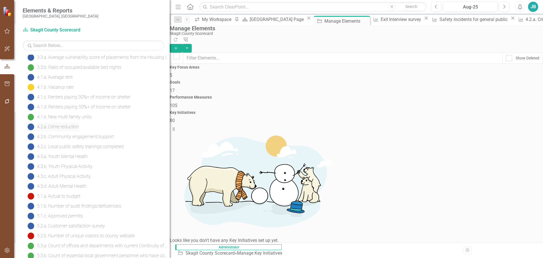
click at [68, 128] on div "4.2.a. Crime reduction" at bounding box center [58, 126] width 42 height 5
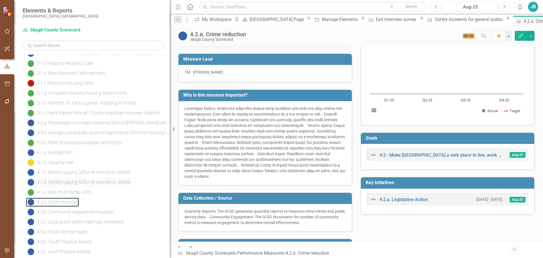
scroll to position [241, 0]
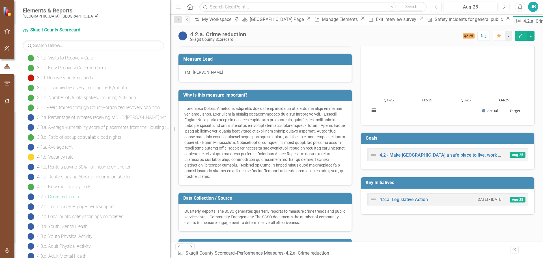
click at [521, 39] on button "Edit" at bounding box center [521, 36] width 12 height 10
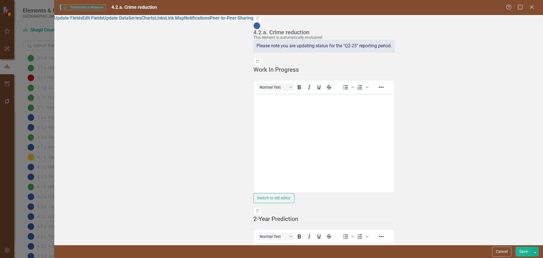
scroll to position [0, 0]
click at [253, 35] on div "This element is automatically evaluated" at bounding box center [322, 37] width 139 height 4
click at [533, 9] on icon "Close" at bounding box center [531, 6] width 7 height 5
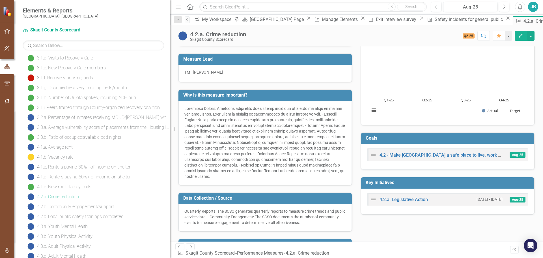
click at [200, 35] on div "4.2.a. Crime reduction" at bounding box center [218, 34] width 56 height 6
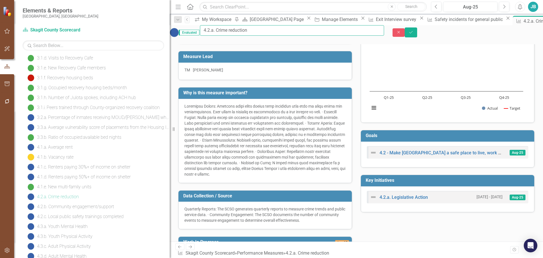
drag, startPoint x: 229, startPoint y: 33, endPoint x: 204, endPoint y: 39, distance: 25.7
click at [204, 39] on div "Evaluated 4.2.a. Crime reduction Close Save" at bounding box center [356, 32] width 373 height 15
type input "Crime reduction"
click at [414, 31] on icon "Save" at bounding box center [410, 32] width 5 height 4
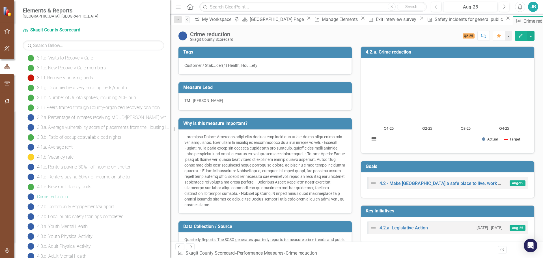
click at [520, 34] on icon "Edit" at bounding box center [521, 36] width 5 height 4
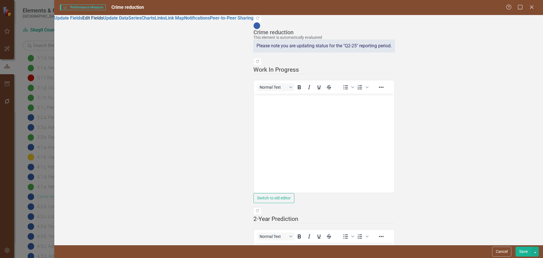
click at [103, 21] on link "Edit Fields" at bounding box center [92, 17] width 21 height 5
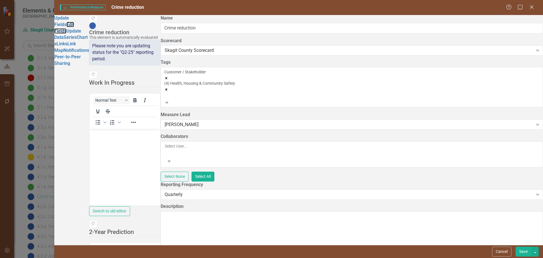
click at [168, 77] on icon "Remove [object Object]" at bounding box center [166, 78] width 4 height 4
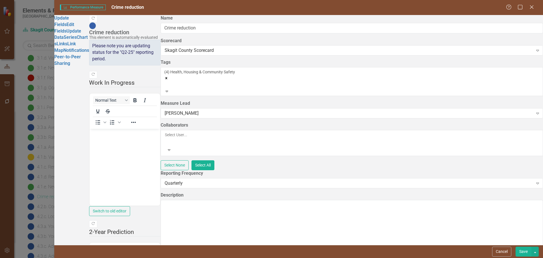
click at [167, 77] on icon "Remove [object Object]" at bounding box center [166, 78] width 2 height 2
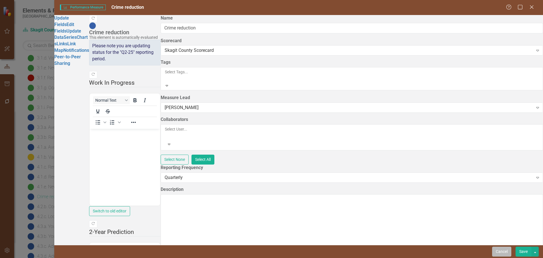
click at [502, 248] on button "Cancel" at bounding box center [501, 251] width 19 height 10
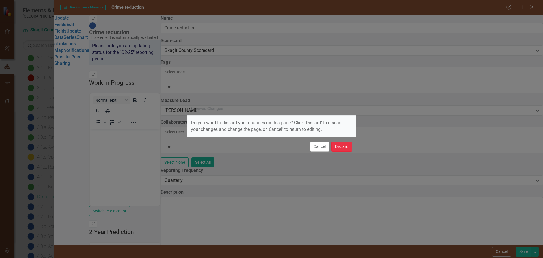
click at [349, 149] on button "Discard" at bounding box center [342, 146] width 21 height 10
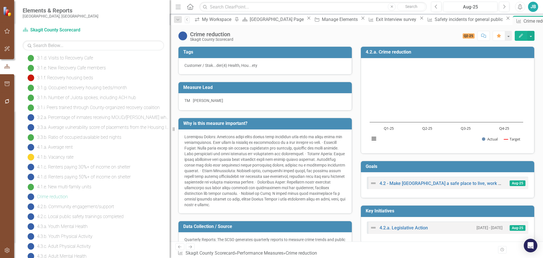
click at [522, 36] on icon "Edit" at bounding box center [521, 36] width 5 height 4
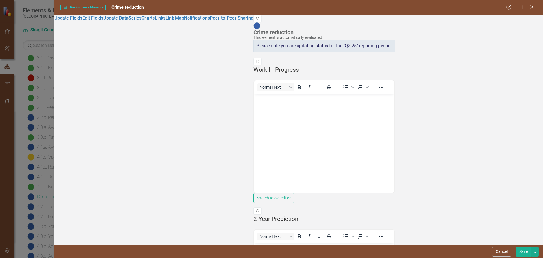
scroll to position [28, 0]
click at [94, 21] on link "Edit Fields" at bounding box center [92, 17] width 21 height 5
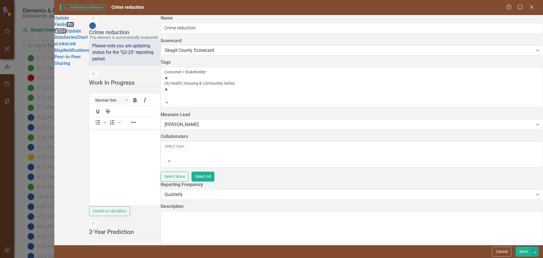
scroll to position [0, 0]
click at [69, 21] on link "Update Fields" at bounding box center [61, 21] width 15 height 12
click at [72, 33] on link "Edit Fields" at bounding box center [64, 28] width 20 height 12
click at [167, 77] on icon "Remove [object Object]" at bounding box center [166, 78] width 2 height 2
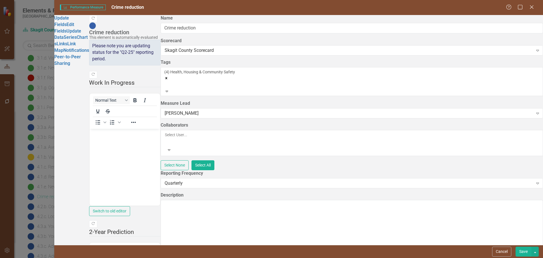
click at [168, 76] on icon "Remove [object Object]" at bounding box center [166, 78] width 4 height 4
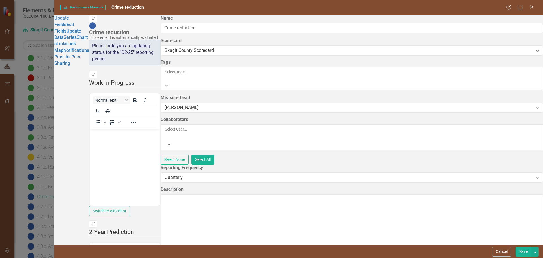
click at [521, 251] on button "Save" at bounding box center [524, 251] width 16 height 10
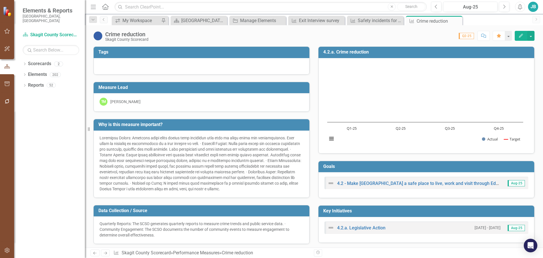
click at [523, 38] on button "Edit" at bounding box center [521, 36] width 12 height 10
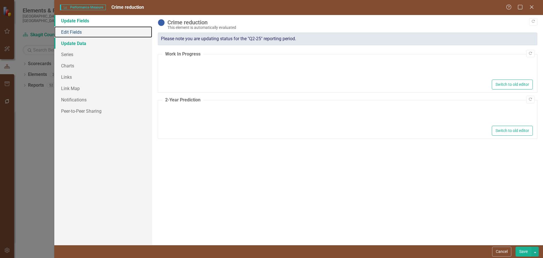
drag, startPoint x: 78, startPoint y: 31, endPoint x: 111, endPoint y: 42, distance: 35.1
click at [78, 31] on link "Edit Fields" at bounding box center [103, 31] width 98 height 11
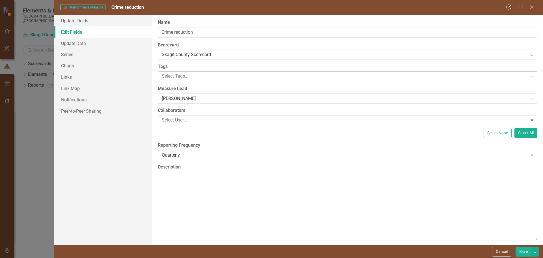
click at [164, 74] on div at bounding box center [344, 76] width 368 height 8
click at [117, 177] on div "Update Fields Edit Fields Update Data Series Charts Links Link Map Notification…" at bounding box center [103, 130] width 98 height 230
click at [69, 77] on link "Links" at bounding box center [103, 76] width 98 height 11
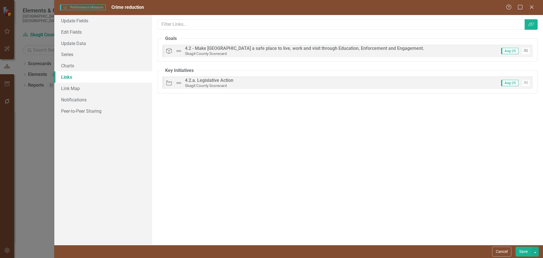
click at [526, 51] on icon "button" at bounding box center [526, 50] width 4 height 3
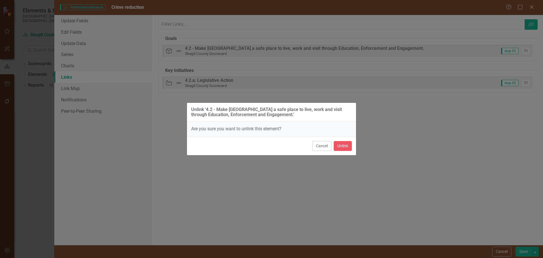
click at [343, 151] on div "Cancel Unlink" at bounding box center [271, 145] width 169 height 19
click at [345, 148] on button "Unlink" at bounding box center [343, 146] width 18 height 10
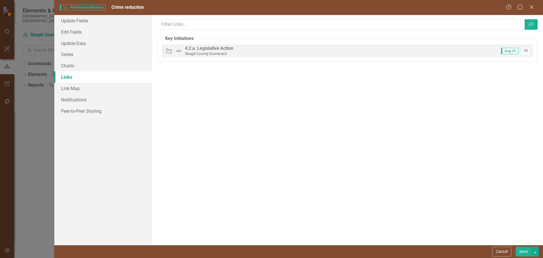
click at [528, 52] on button "Unlink" at bounding box center [526, 50] width 8 height 7
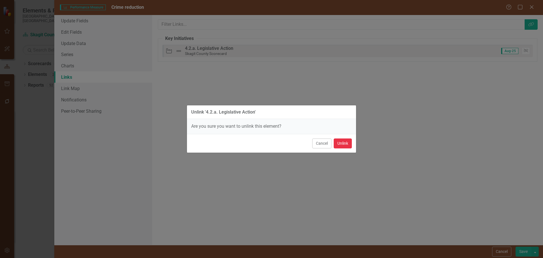
click at [351, 142] on button "Unlink" at bounding box center [343, 143] width 18 height 10
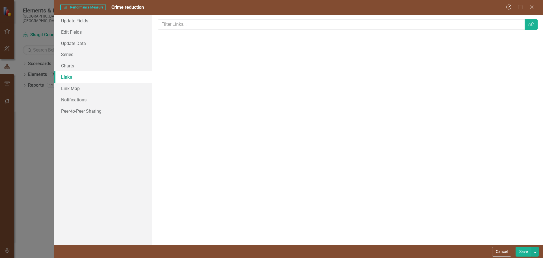
click at [518, 251] on button "Save" at bounding box center [524, 251] width 16 height 10
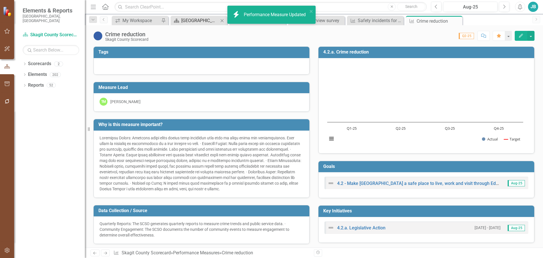
click at [193, 20] on div "Skagit County Landing Page" at bounding box center [199, 20] width 37 height 7
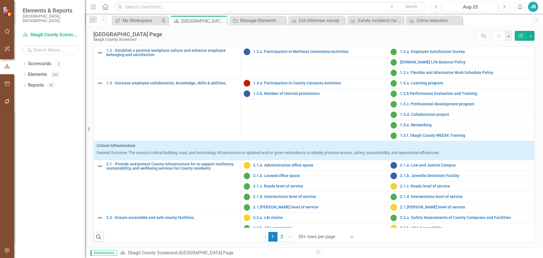
scroll to position [141, 0]
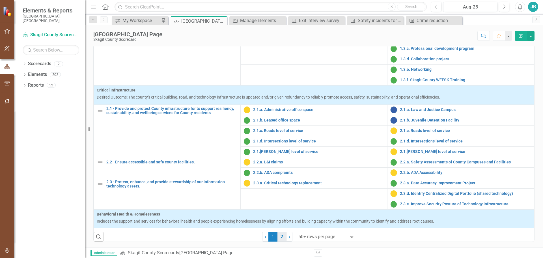
click at [278, 235] on link "2" at bounding box center [282, 237] width 9 height 10
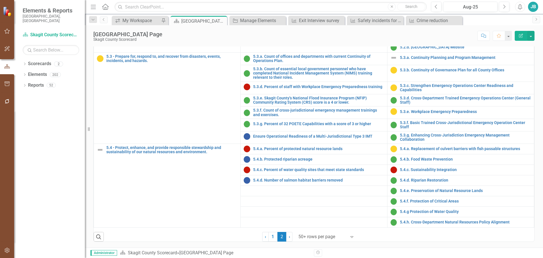
scroll to position [230, 0]
click at [272, 237] on link "1" at bounding box center [272, 237] width 9 height 10
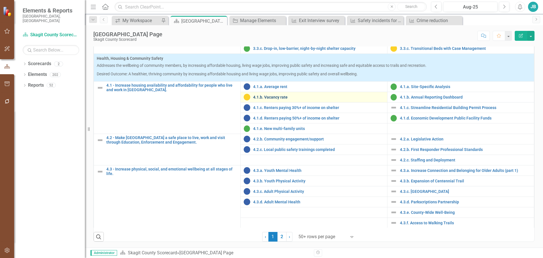
scroll to position [486, 0]
click at [26, 74] on icon "Dropdown" at bounding box center [25, 75] width 4 height 3
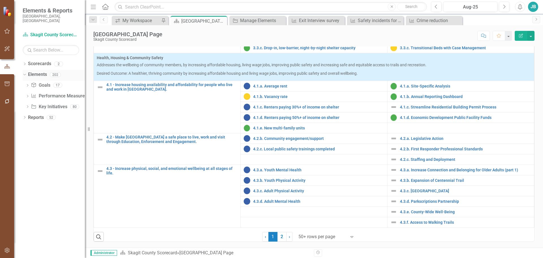
click at [26, 72] on div "Dropdown" at bounding box center [23, 74] width 5 height 4
click at [37, 71] on link "Elements" at bounding box center [37, 74] width 19 height 7
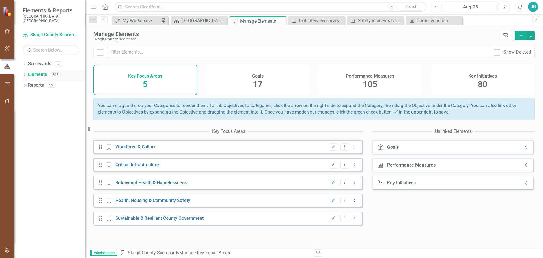
click at [39, 71] on link "Elements" at bounding box center [37, 74] width 19 height 7
click at [23, 74] on icon "Dropdown" at bounding box center [25, 75] width 4 height 3
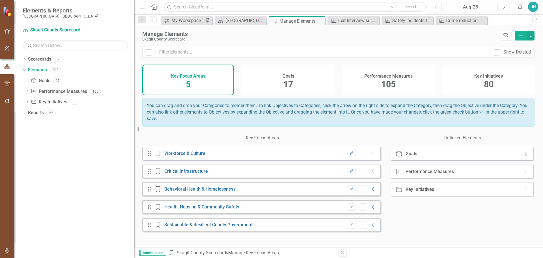
drag, startPoint x: 86, startPoint y: 74, endPoint x: 134, endPoint y: 78, distance: 47.7
click at [134, 78] on div "Resize" at bounding box center [136, 129] width 5 height 258
click at [55, 90] on link "Performance Measure Performance Measures" at bounding box center [59, 91] width 56 height 7
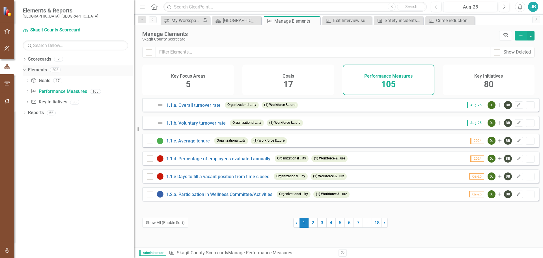
click at [41, 73] on link "Elements" at bounding box center [37, 70] width 19 height 7
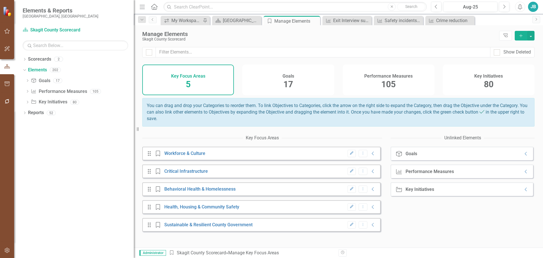
click at [404, 81] on div "Performance Measures 105" at bounding box center [389, 79] width 92 height 31
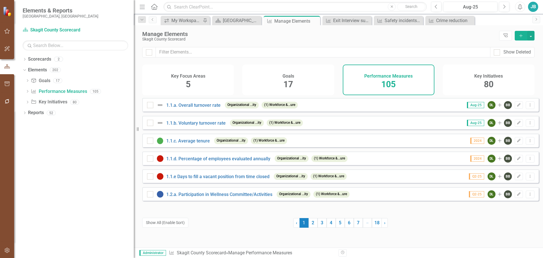
click at [521, 38] on button "Add" at bounding box center [521, 36] width 12 height 10
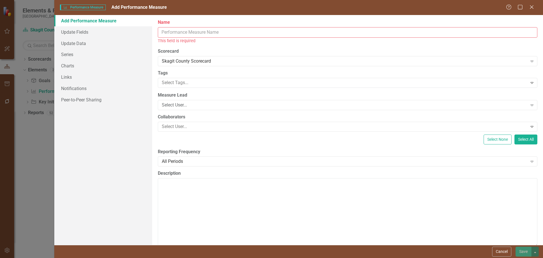
click at [217, 35] on input "Name" at bounding box center [348, 32] width 380 height 10
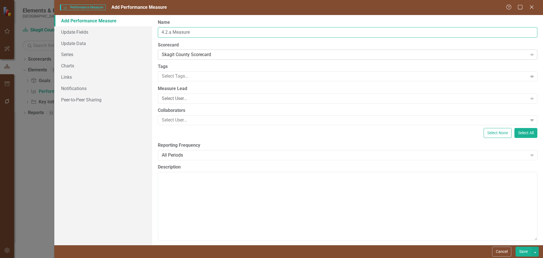
type input "4.2.a Measure"
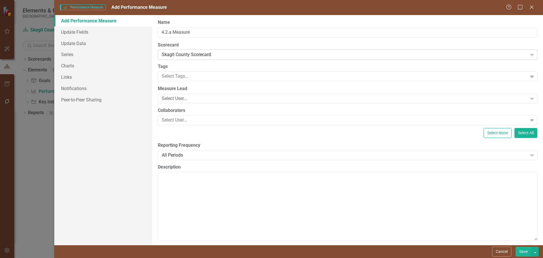
click at [214, 56] on div "Skagit County Scorecard" at bounding box center [345, 54] width 366 height 7
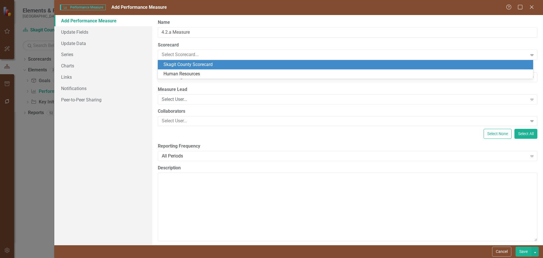
click at [223, 46] on label "Scorecard" at bounding box center [348, 45] width 380 height 7
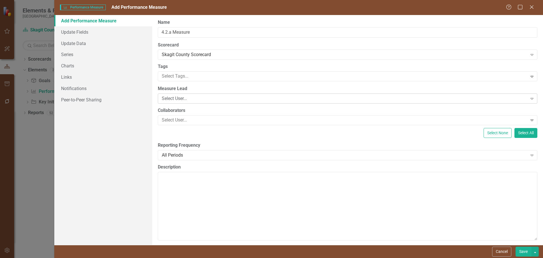
click at [177, 100] on div "Select User..." at bounding box center [345, 98] width 366 height 7
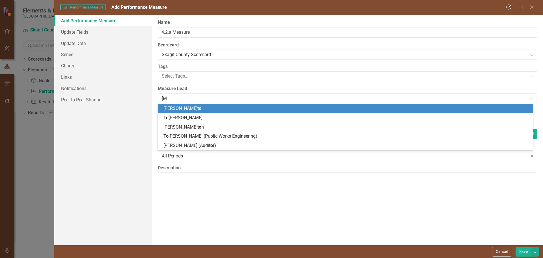
type input "tobin"
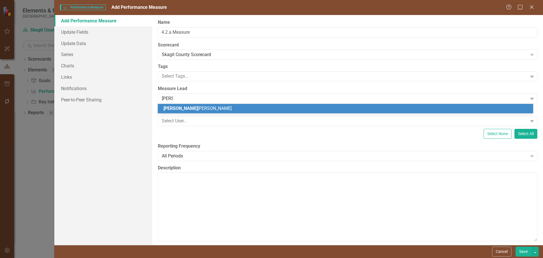
click at [196, 111] on div "Tobin Meyer" at bounding box center [347, 108] width 366 height 7
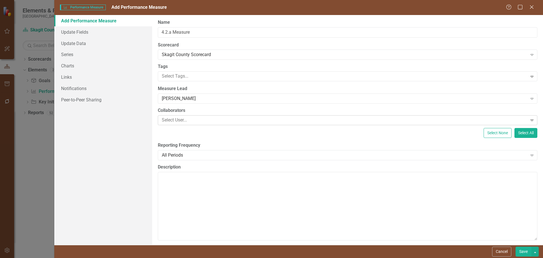
click at [195, 119] on div at bounding box center [344, 120] width 368 height 8
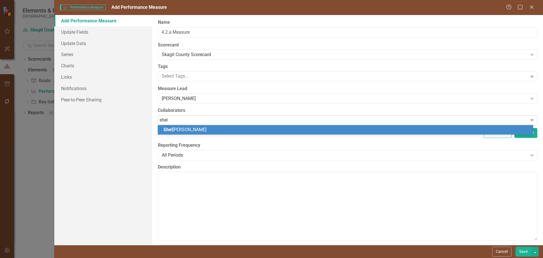
type input "shell"
click at [169, 126] on div "Shell y Kjos" at bounding box center [347, 129] width 366 height 7
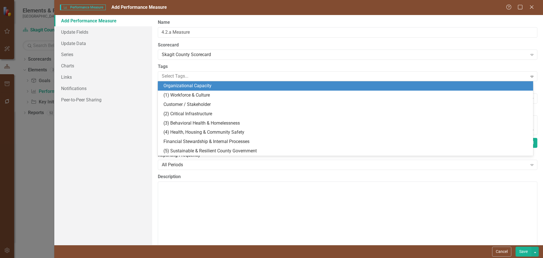
click at [180, 70] on div "Tags 8 results available. Use Up and Down to choose options, press Enter to sel…" at bounding box center [348, 72] width 380 height 18
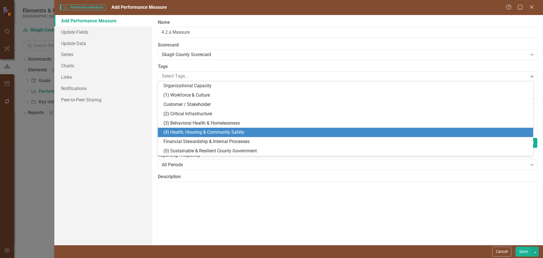
click at [190, 132] on span "(4) Health, Housing & Community Safety" at bounding box center [204, 131] width 81 height 5
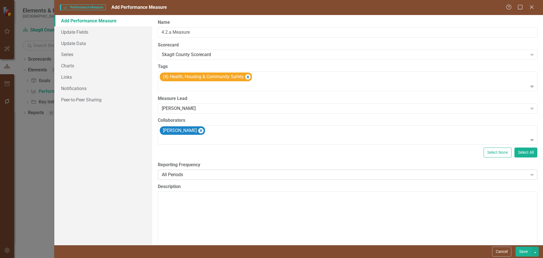
click at [199, 173] on div "All Periods" at bounding box center [345, 174] width 366 height 7
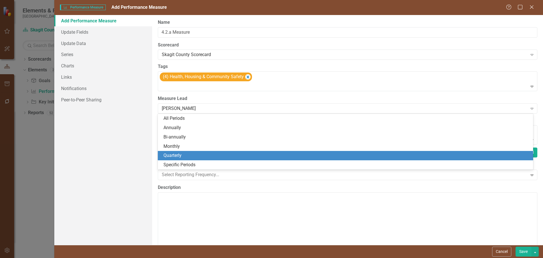
click at [178, 157] on div "Quarterly" at bounding box center [347, 155] width 366 height 7
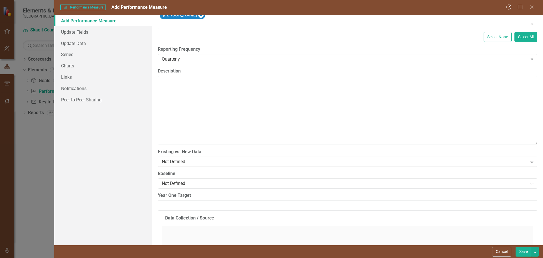
scroll to position [113, 0]
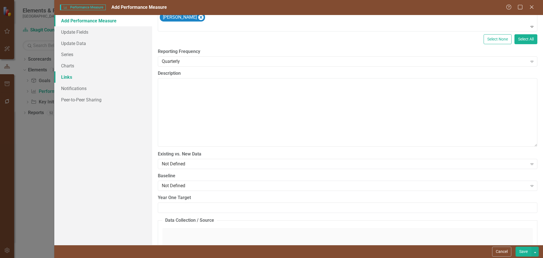
click at [88, 75] on link "Links" at bounding box center [103, 76] width 98 height 11
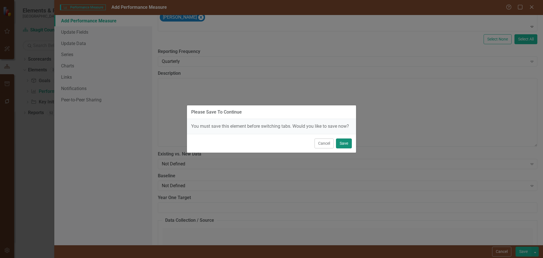
click at [344, 144] on button "Save" at bounding box center [344, 143] width 16 height 10
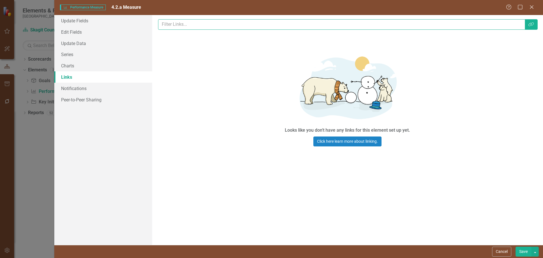
click at [184, 27] on input "text" at bounding box center [341, 24] width 367 height 10
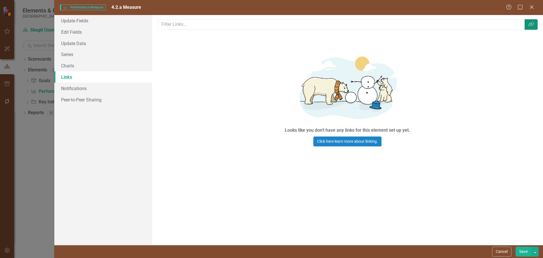
click at [528, 26] on button "Link Tag" at bounding box center [531, 24] width 13 height 10
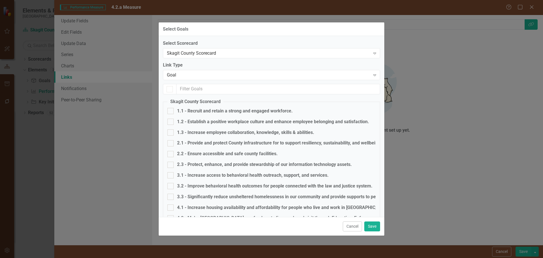
checkbox input "false"
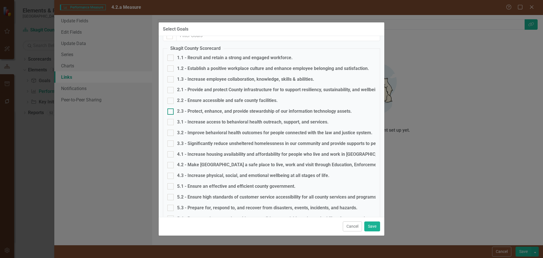
scroll to position [57, 0]
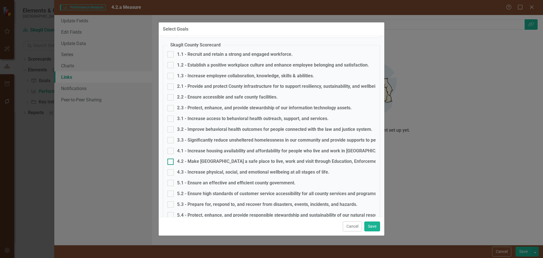
click at [191, 158] on div "4.2 - Make Skagit County a safe place to live, work and visit through Education…" at bounding box center [297, 161] width 240 height 7
click at [171, 158] on input "4.2 - Make Skagit County a safe place to live, work and visit through Education…" at bounding box center [169, 160] width 4 height 4
checkbox input "true"
click at [374, 227] on button "Save" at bounding box center [372, 226] width 16 height 10
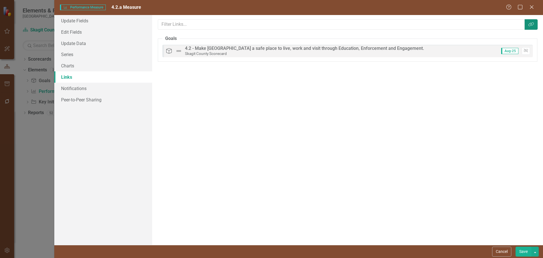
click at [530, 25] on icon "Link Tag" at bounding box center [531, 24] width 6 height 5
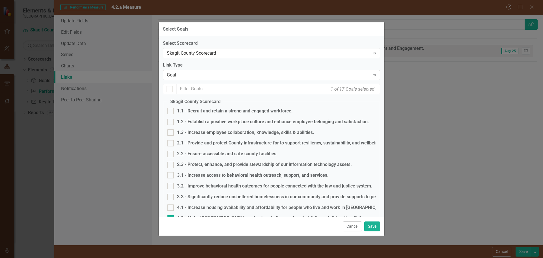
click at [199, 76] on div "Goal" at bounding box center [268, 75] width 203 height 7
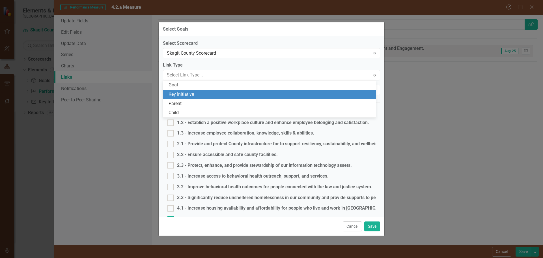
click at [185, 94] on div "Key Initiative" at bounding box center [271, 94] width 204 height 7
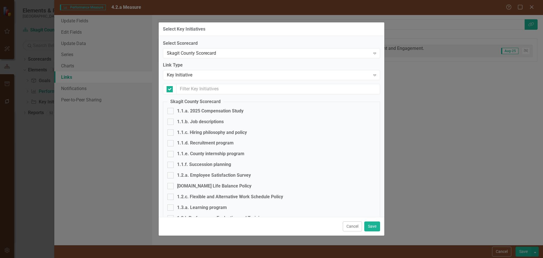
checkbox input "false"
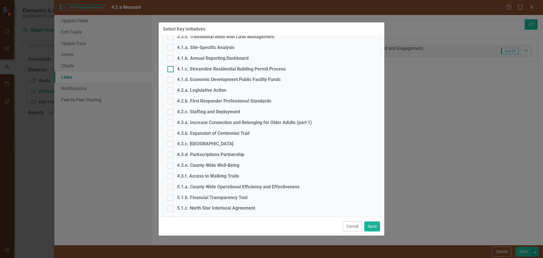
scroll to position [453, 0]
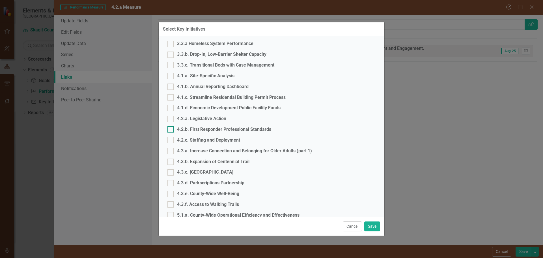
click at [208, 128] on div "4.2.b. First Responder Professional Standards" at bounding box center [224, 129] width 94 height 7
click at [171, 128] on input "4.2.b. First Responder Professional Standards" at bounding box center [169, 128] width 4 height 4
checkbox input "true"
click at [375, 227] on button "Save" at bounding box center [372, 226] width 16 height 10
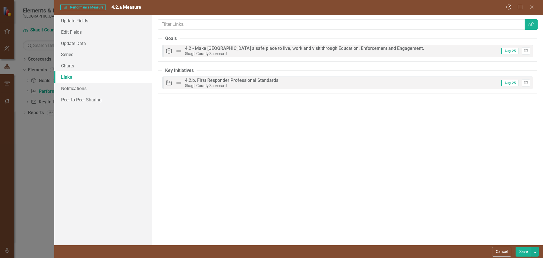
click at [521, 253] on button "Save" at bounding box center [524, 251] width 16 height 10
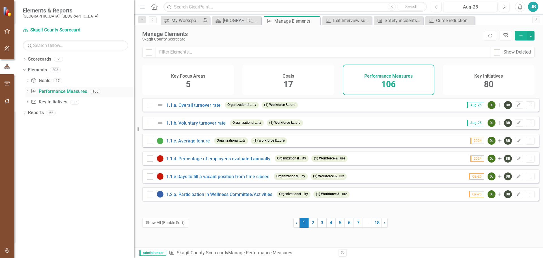
click at [26, 91] on icon "Dropdown" at bounding box center [27, 91] width 4 height 3
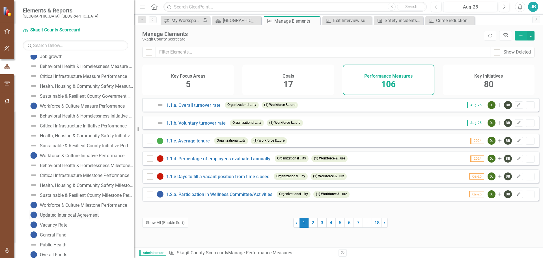
scroll to position [911, 0]
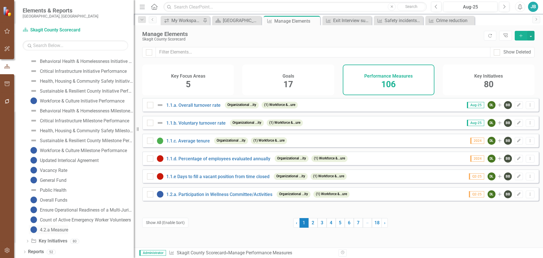
click at [56, 231] on div "4.2.a Measure" at bounding box center [54, 229] width 28 height 5
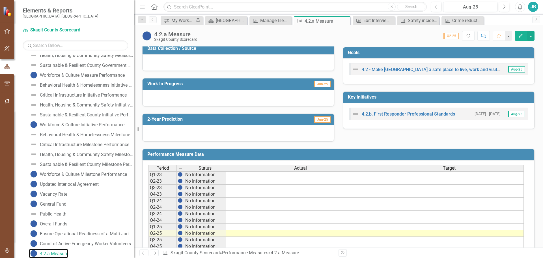
scroll to position [57, 0]
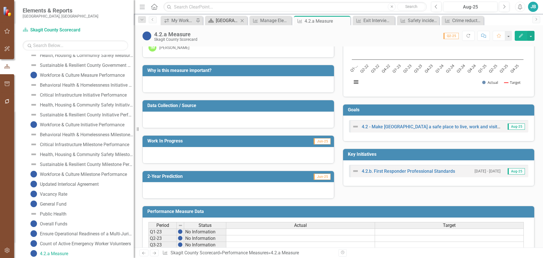
click at [230, 22] on div "Skagit County Landing Page" at bounding box center [227, 20] width 23 height 7
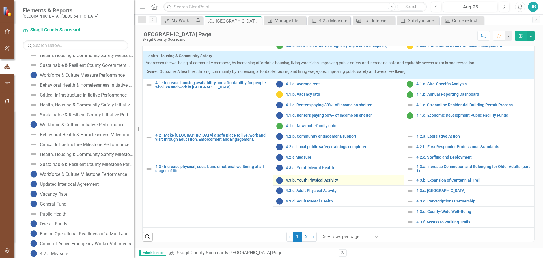
scroll to position [198, 0]
click at [315, 24] on div "Performance Measure" at bounding box center [313, 20] width 7 height 7
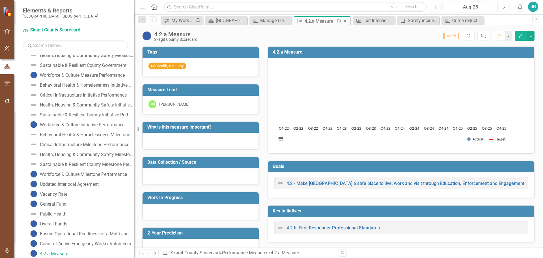
click at [320, 20] on div "4.2.a Measure" at bounding box center [320, 21] width 30 height 7
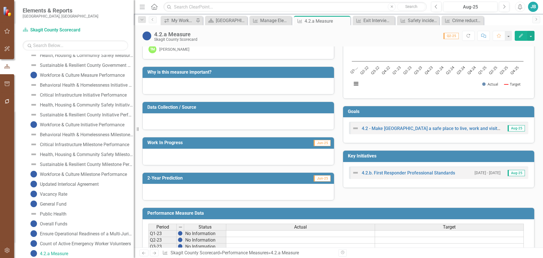
scroll to position [57, 0]
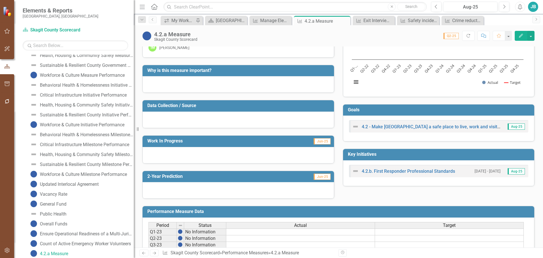
click at [189, 78] on div at bounding box center [239, 84] width 192 height 16
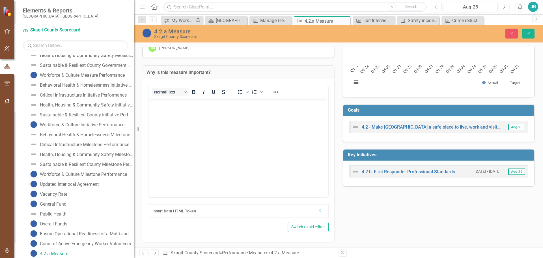
scroll to position [0, 0]
drag, startPoint x: 516, startPoint y: 32, endPoint x: 511, endPoint y: 57, distance: 25.1
click at [516, 32] on button "Close" at bounding box center [512, 34] width 12 height 10
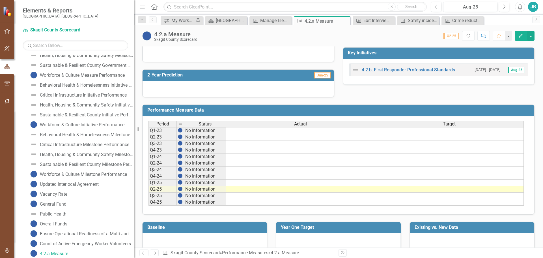
scroll to position [166, 0]
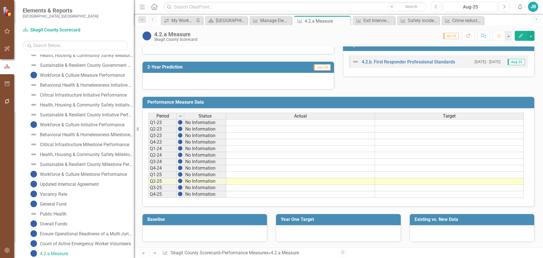
click at [284, 174] on td at bounding box center [300, 174] width 149 height 7
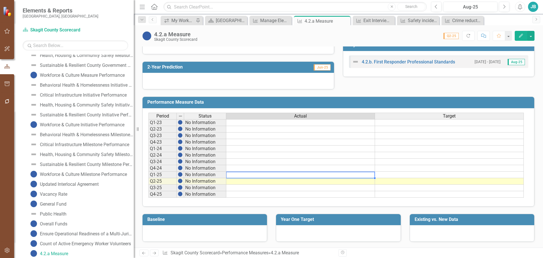
click at [284, 174] on td at bounding box center [300, 174] width 149 height 7
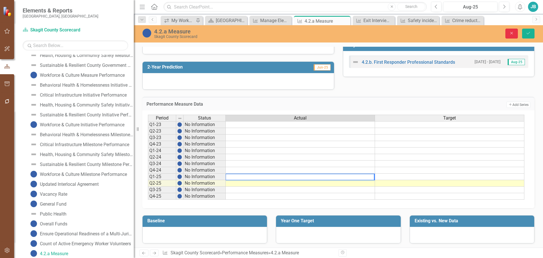
drag, startPoint x: 512, startPoint y: 33, endPoint x: 322, endPoint y: 173, distance: 235.2
click at [512, 33] on icon "button" at bounding box center [512, 33] width 3 height 3
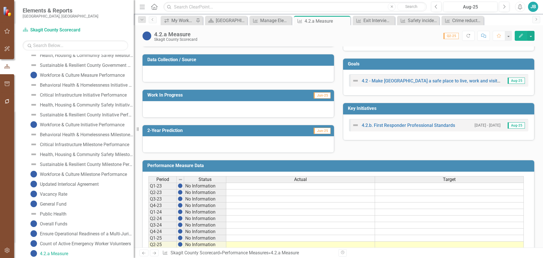
scroll to position [0, 0]
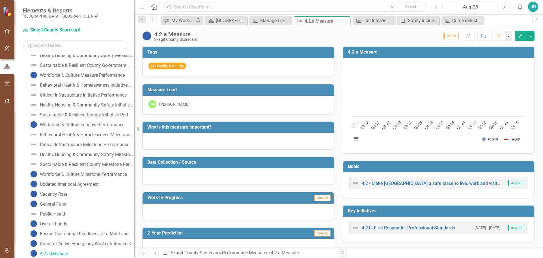
click at [528, 8] on div "JB" at bounding box center [533, 7] width 10 height 10
click at [512, 49] on link "icon.tutorial Show Tutorials" at bounding box center [515, 49] width 45 height 10
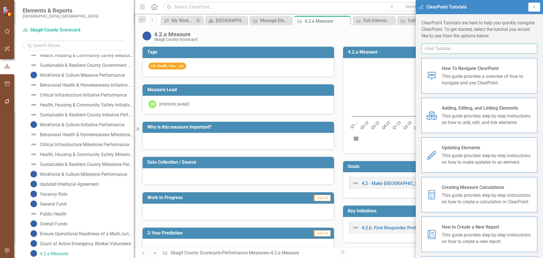
click at [441, 51] on input "text" at bounding box center [480, 49] width 116 height 10
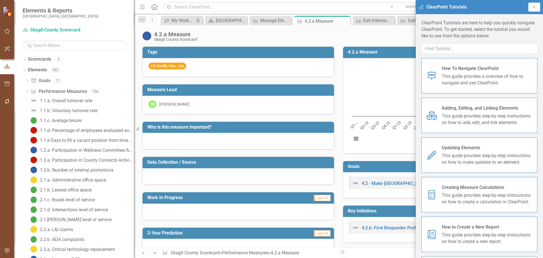
click at [488, 117] on span "This guide provides step-by-step instructions on how to add, edit, and link ele…" at bounding box center [487, 119] width 91 height 13
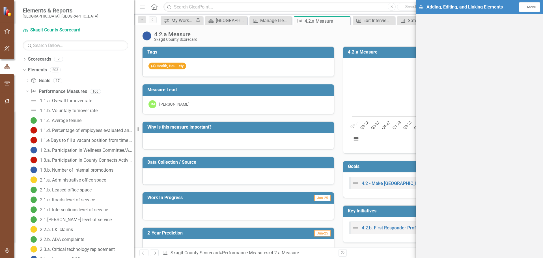
click at [358, 34] on div "Score: 0.00 Q2-25 Completed Refresh Comment Favorite Edit" at bounding box center [367, 36] width 334 height 10
click at [524, 11] on button "Dropdown Menu Menu" at bounding box center [529, 6] width 21 height 9
click at [521, 27] on link "Support Center Support Center" at bounding box center [511, 27] width 58 height 10
click at [395, 45] on div "4.2.a Measure Skagit County Scorecard Score: 0.00 Q2-25 Completed Refresh Comme…" at bounding box center [338, 136] width 409 height 222
drag, startPoint x: 374, startPoint y: 7, endPoint x: 415, endPoint y: 10, distance: 40.6
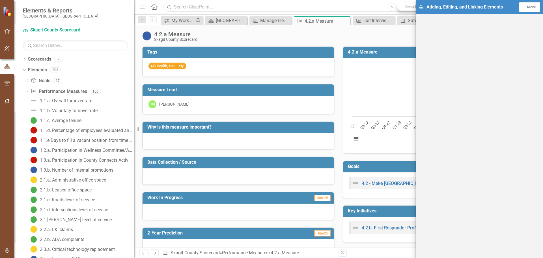
click at [374, 7] on input "text" at bounding box center [295, 7] width 263 height 10
click at [418, 9] on div "Elements Adding, Editing, and Linking Elements Dropdown Menu Menu icon.tutorial…" at bounding box center [479, 7] width 127 height 14
click at [528, 7] on span "Menu" at bounding box center [531, 7] width 9 height 4
click at [505, 50] on link "Close Close Tutorial Window" at bounding box center [511, 49] width 58 height 10
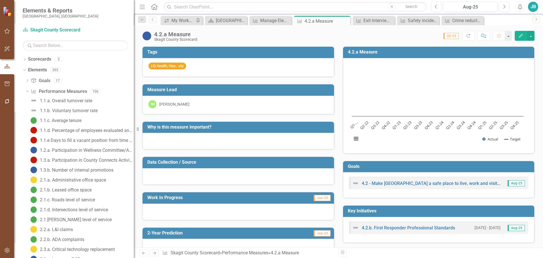
click at [532, 6] on div "JB" at bounding box center [533, 7] width 10 height 10
click at [407, 38] on div "Score: 0.00 Q2-25 Completed Refresh Comment Favorite Edit" at bounding box center [367, 36] width 334 height 10
click at [483, 35] on icon "Comment" at bounding box center [483, 36] width 5 height 4
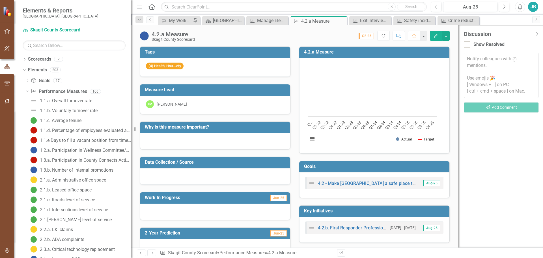
drag, startPoint x: 131, startPoint y: 69, endPoint x: 315, endPoint y: 115, distance: 189.8
click at [131, 69] on div "Resize" at bounding box center [133, 129] width 5 height 258
click at [11, 102] on button "button" at bounding box center [7, 102] width 13 height 12
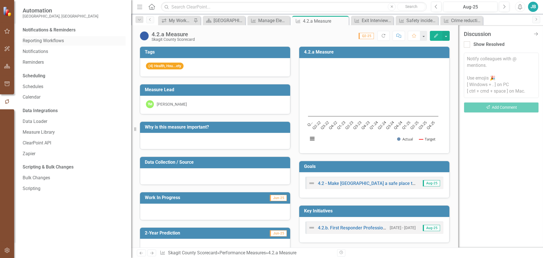
click at [54, 41] on link "Reporting Workflows" at bounding box center [74, 41] width 103 height 7
